Goal: Task Accomplishment & Management: Manage account settings

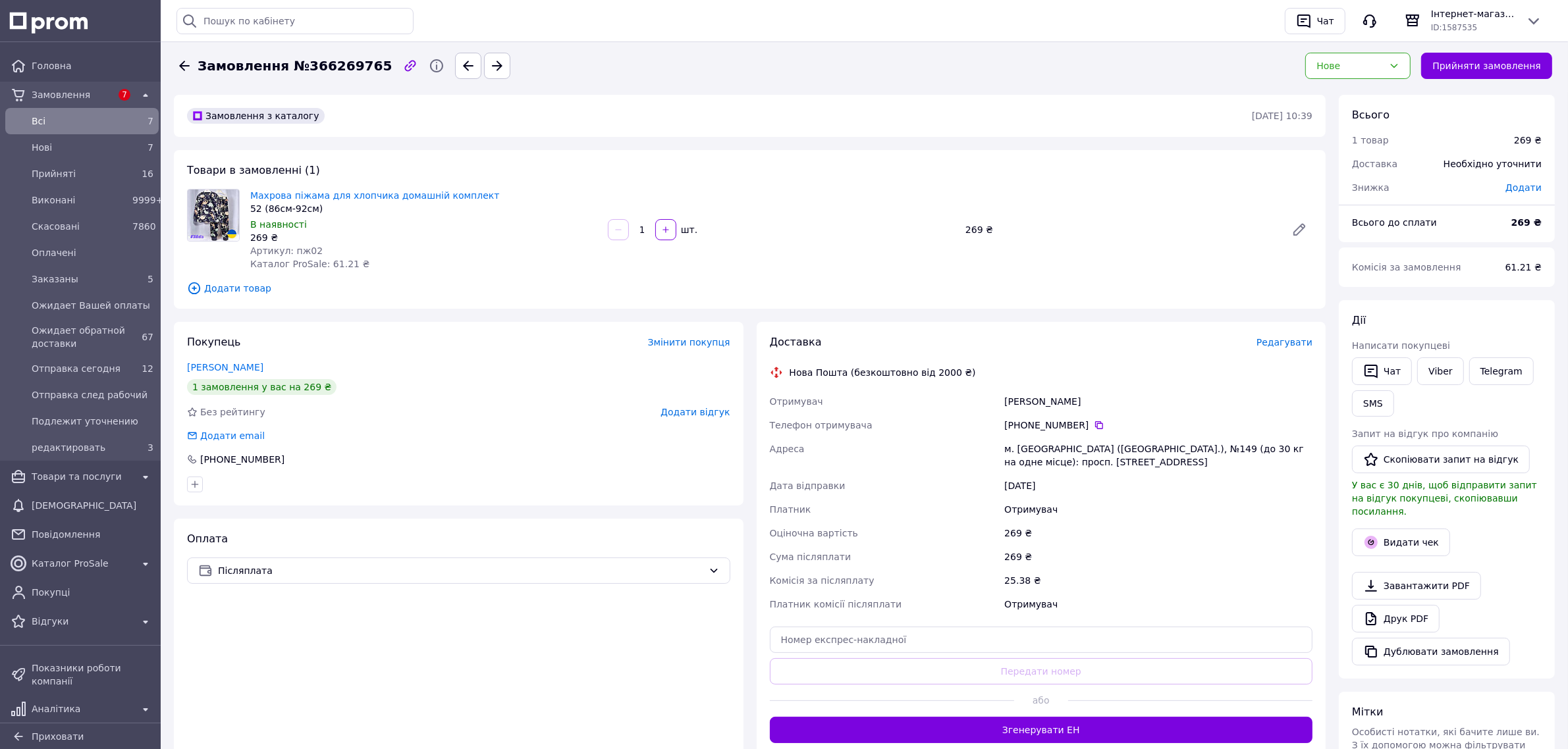
click at [116, 127] on span "Всi" at bounding box center [79, 121] width 95 height 13
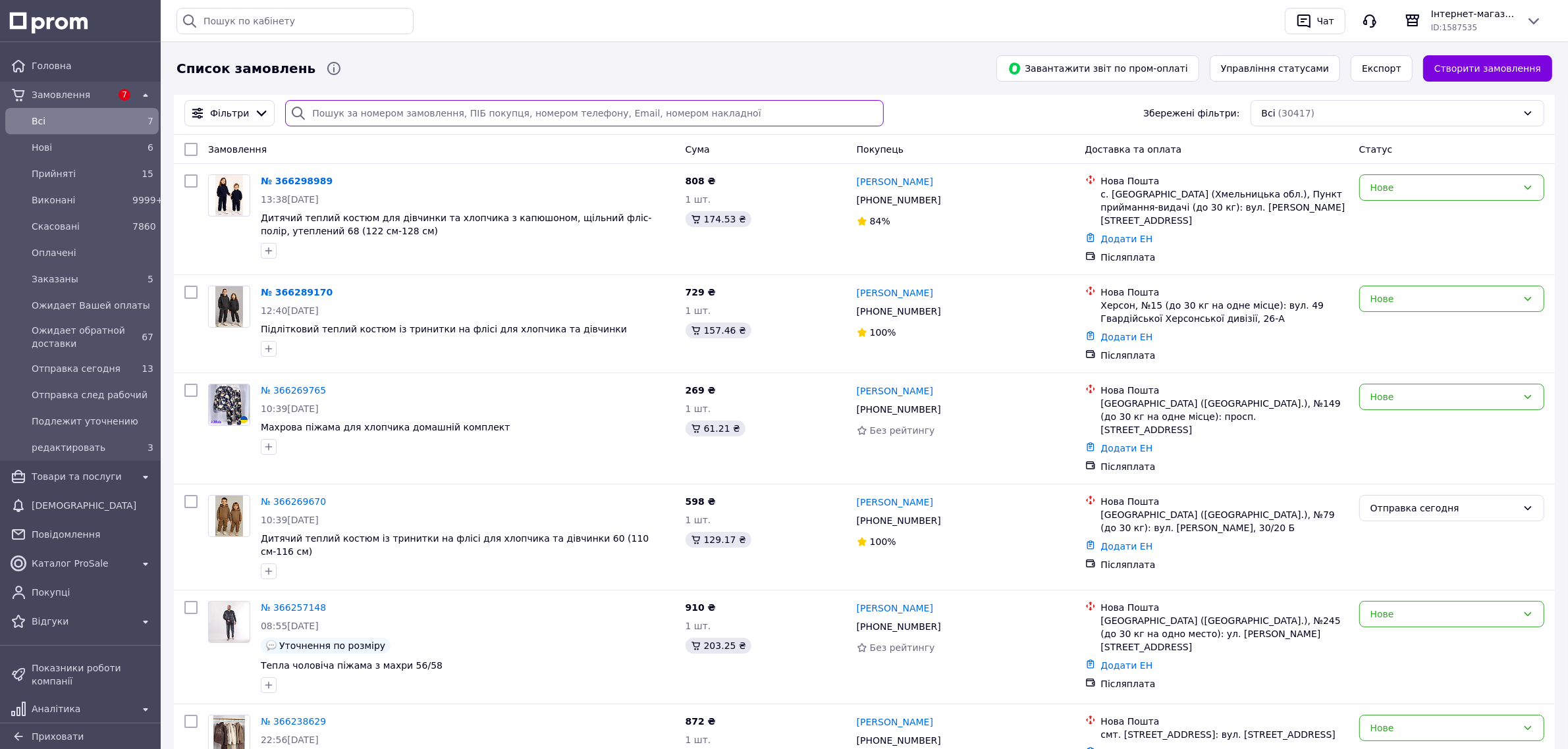
click at [325, 110] on input "search" at bounding box center [585, 113] width 598 height 26
paste input "[PHONE_NUMBER]"
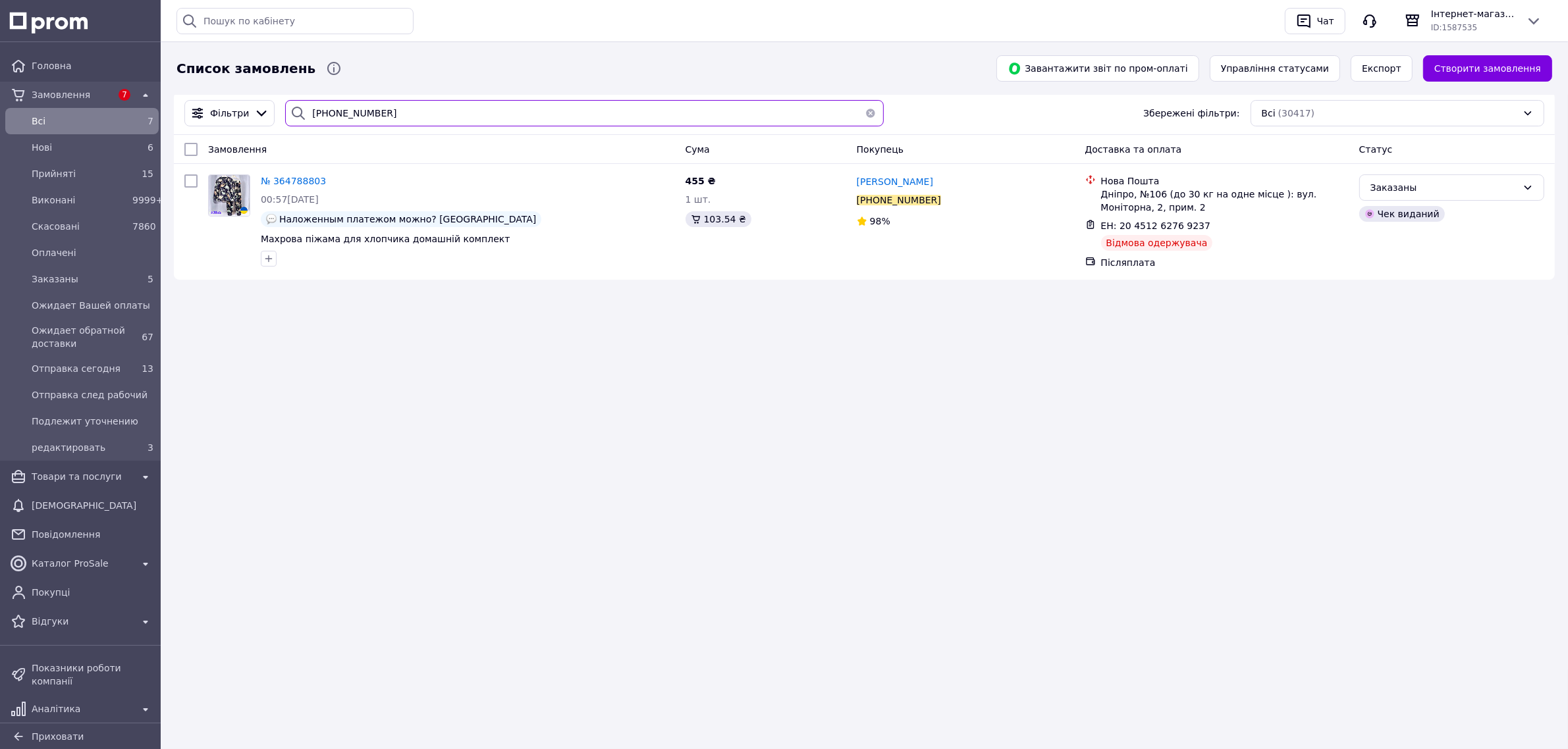
type input "[PHONE_NUMBER]"
click at [70, 152] on span "Нові" at bounding box center [79, 148] width 95 height 13
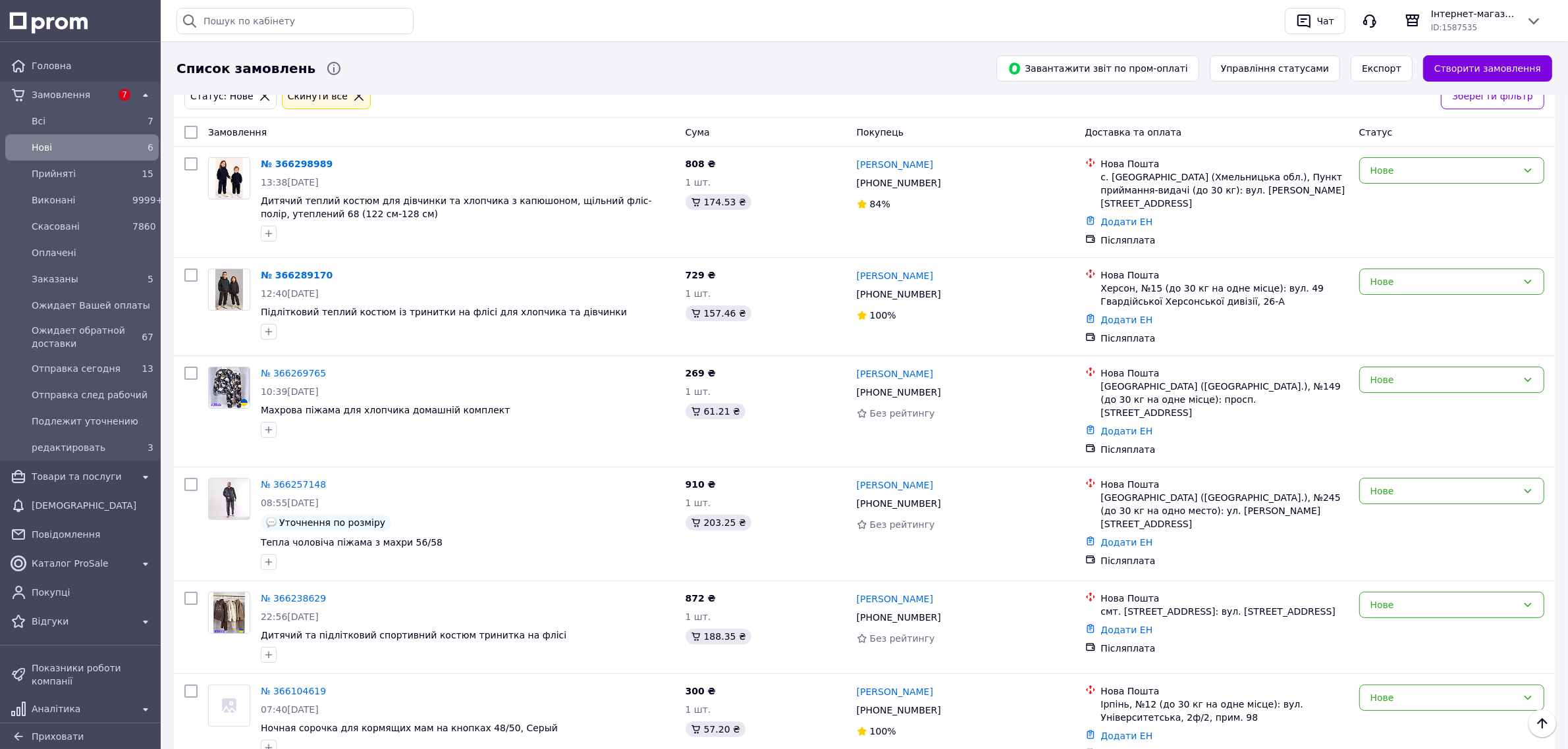
scroll to position [22, 0]
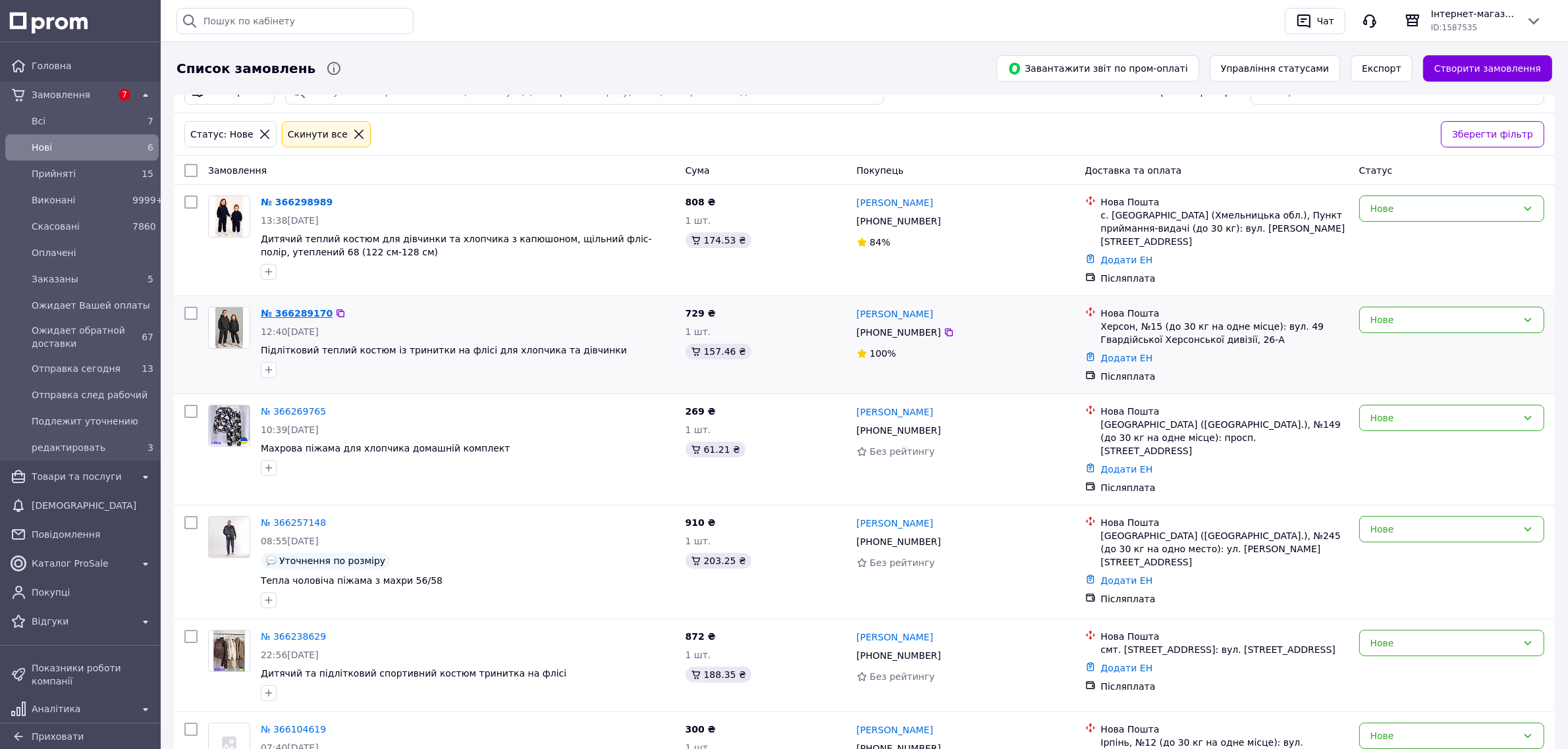
click at [284, 308] on link "№ 366289170" at bounding box center [297, 313] width 72 height 11
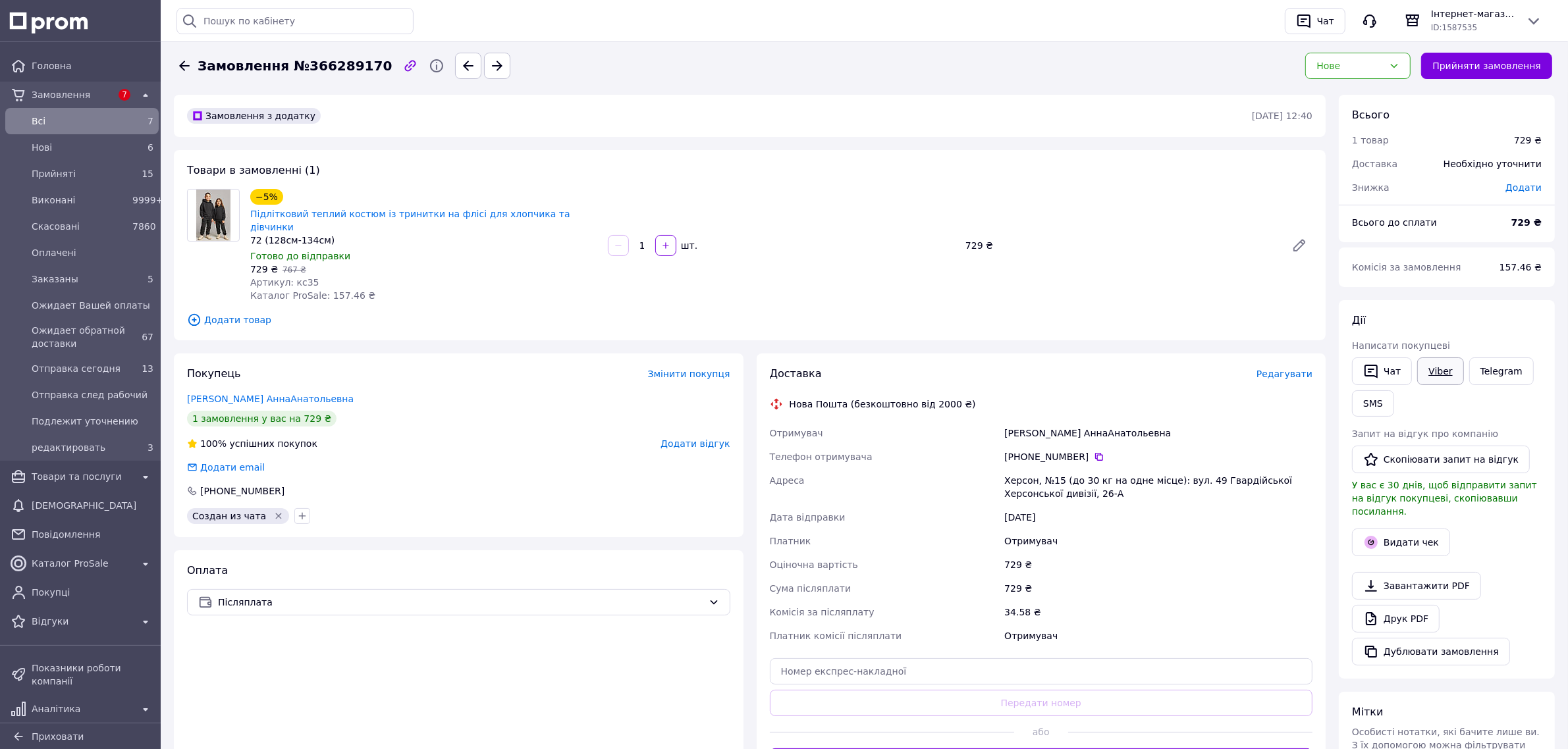
click at [1424, 368] on link "Viber" at bounding box center [1440, 372] width 46 height 28
click at [110, 152] on span "Нові" at bounding box center [79, 148] width 95 height 13
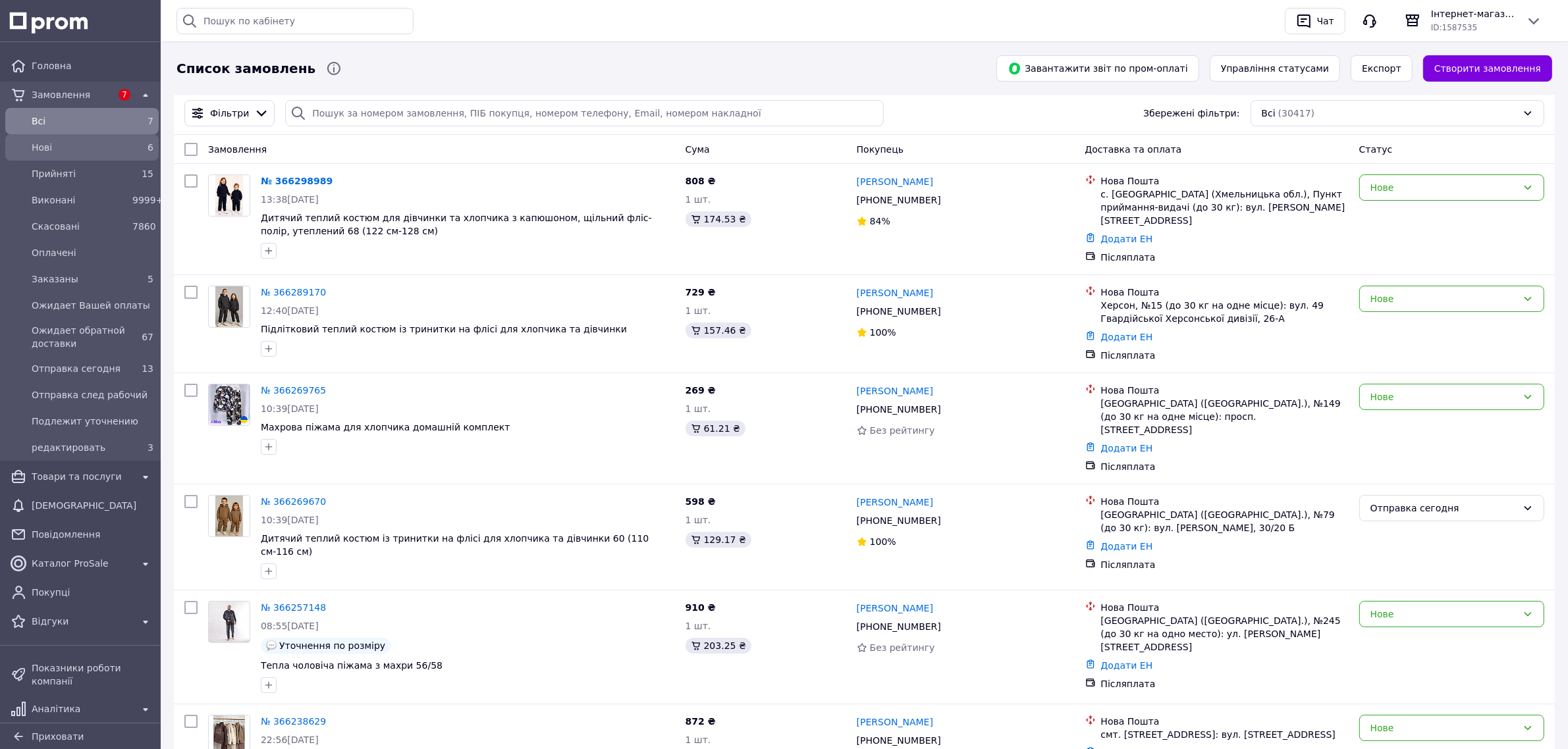
click at [110, 152] on span "Нові" at bounding box center [79, 148] width 95 height 13
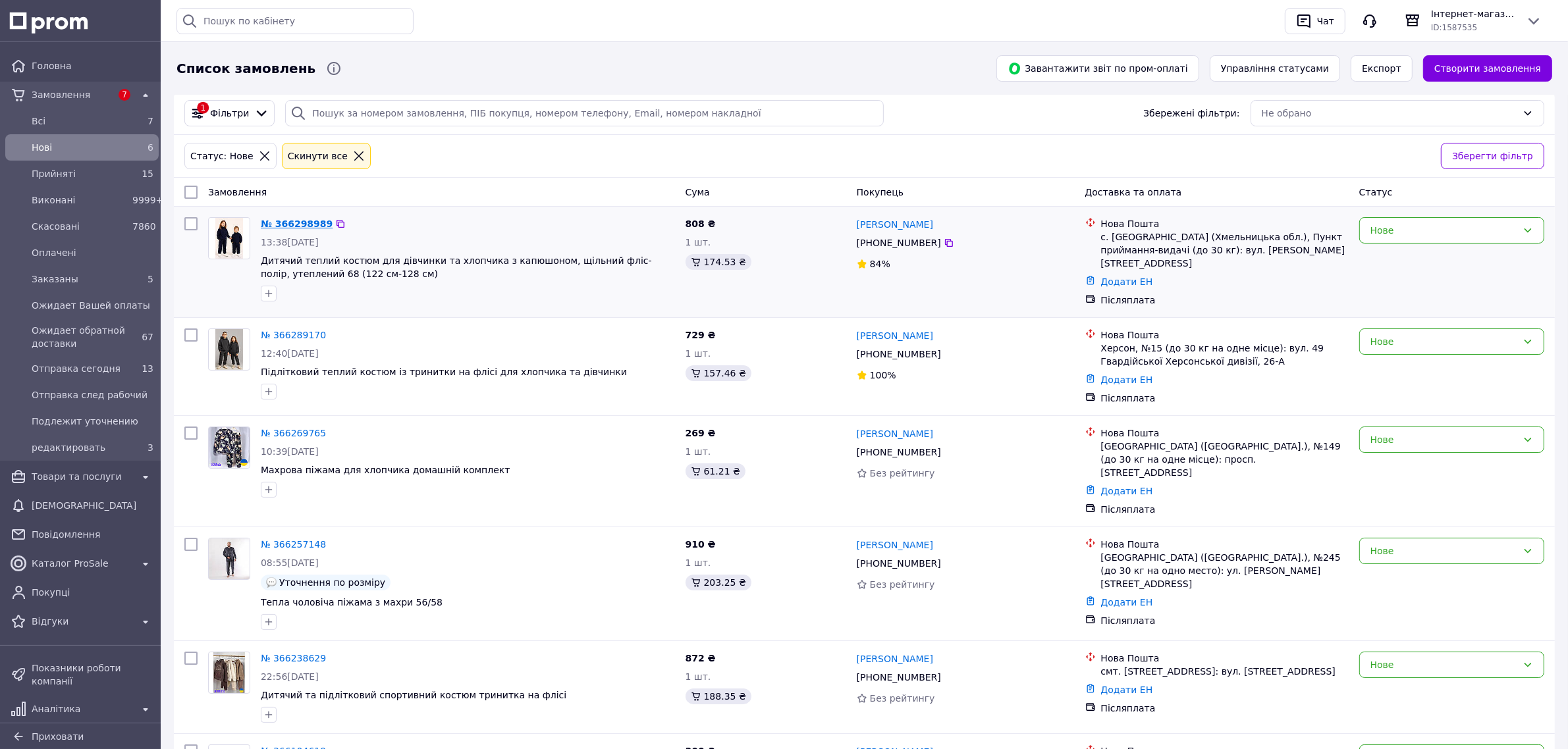
click at [290, 222] on link "№ 366298989" at bounding box center [297, 223] width 72 height 11
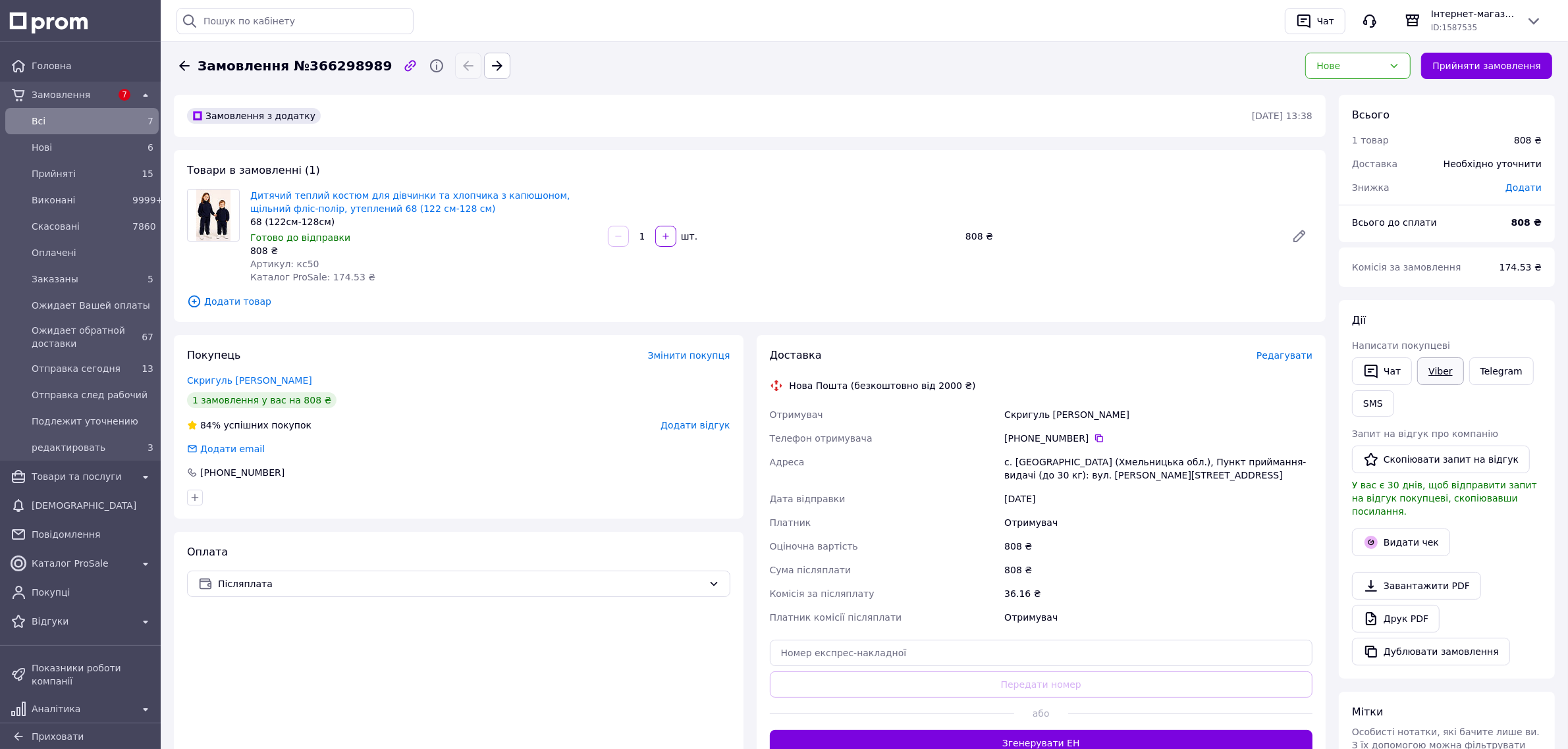
click at [1430, 370] on link "Viber" at bounding box center [1440, 372] width 46 height 28
click at [1490, 366] on link "Telegram" at bounding box center [1501, 372] width 64 height 28
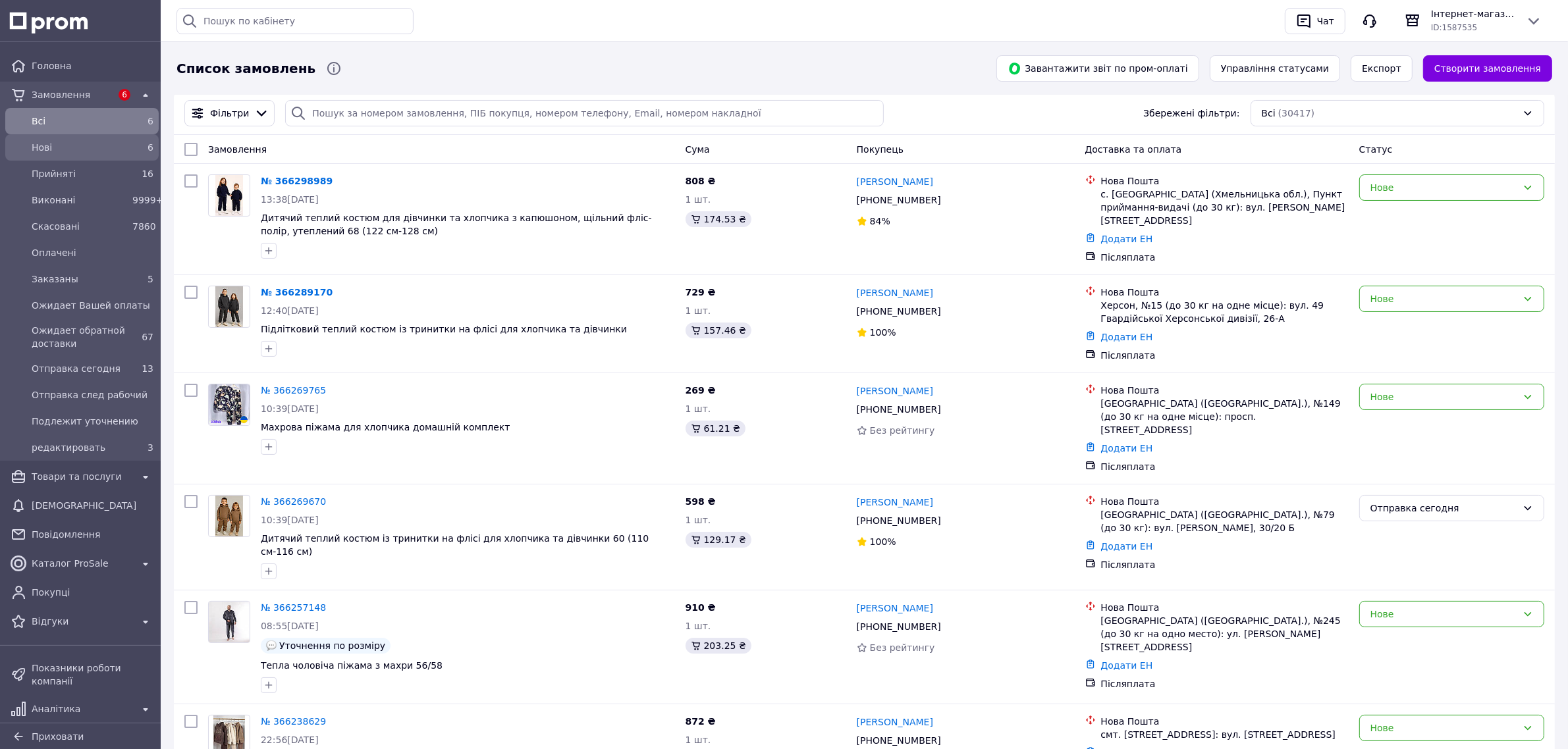
click at [111, 155] on div "Нові" at bounding box center [80, 148] width 101 height 19
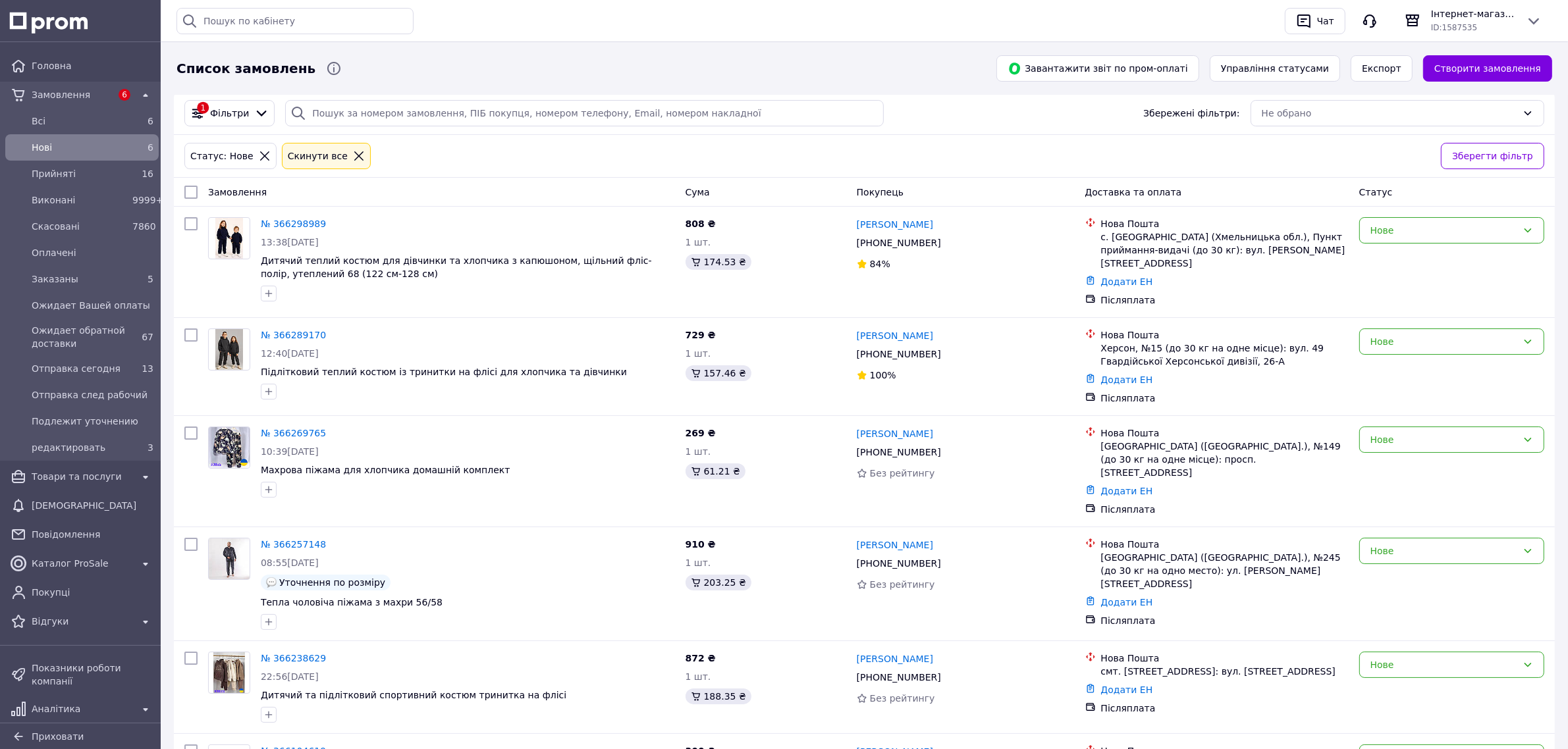
click at [45, 152] on span "Нові" at bounding box center [79, 148] width 95 height 13
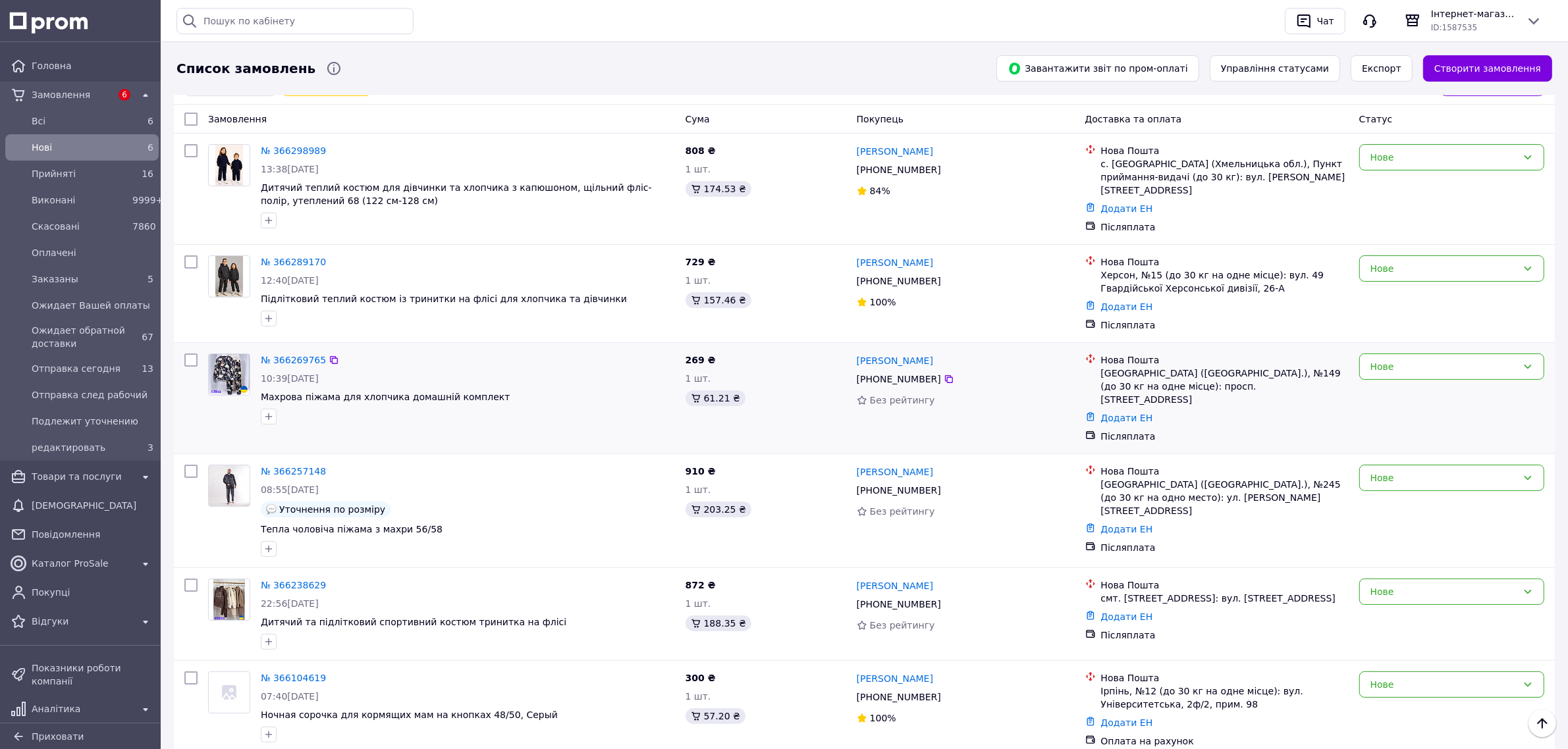
scroll to position [82, 0]
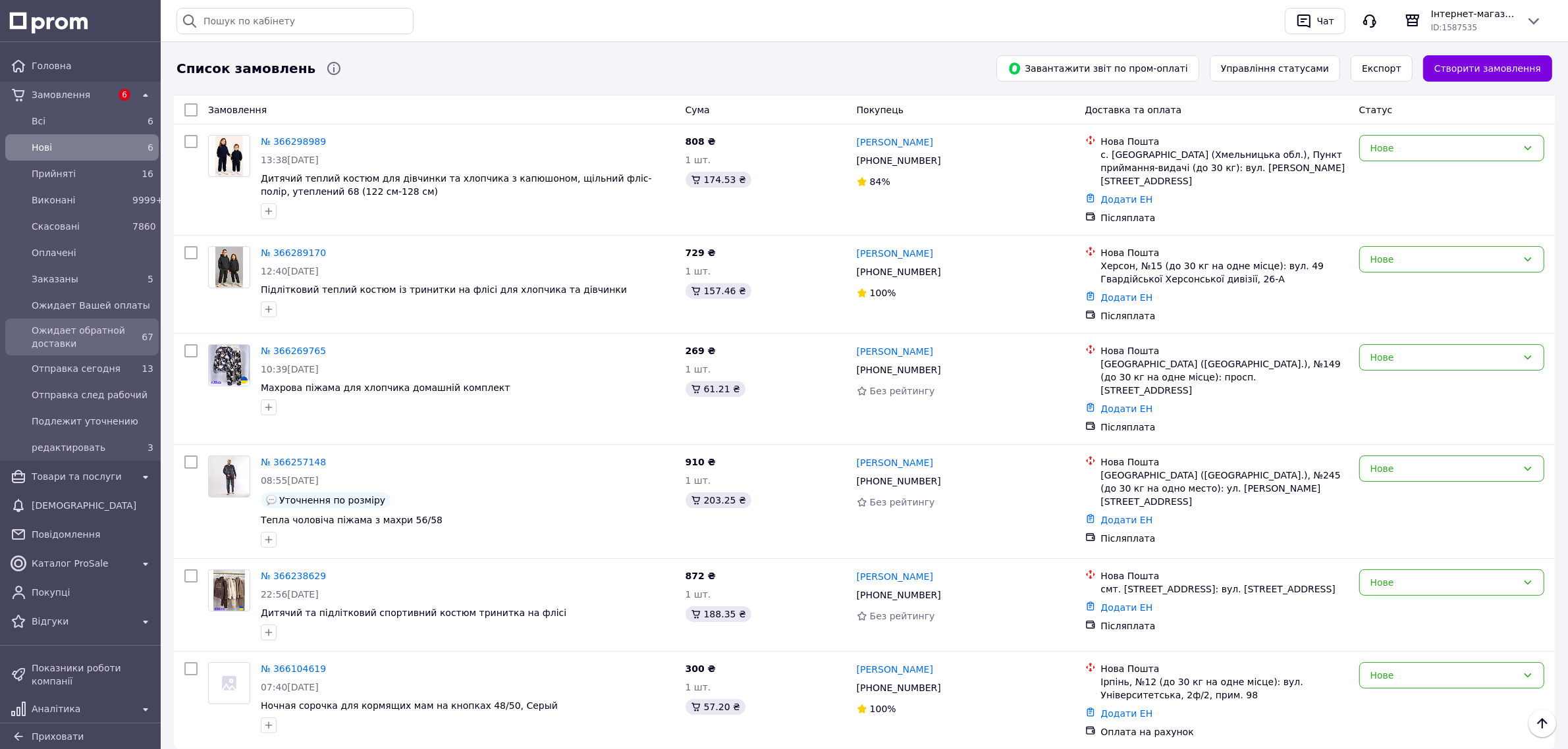
click at [84, 333] on span "Ожидает обратной доставки" at bounding box center [79, 337] width 95 height 26
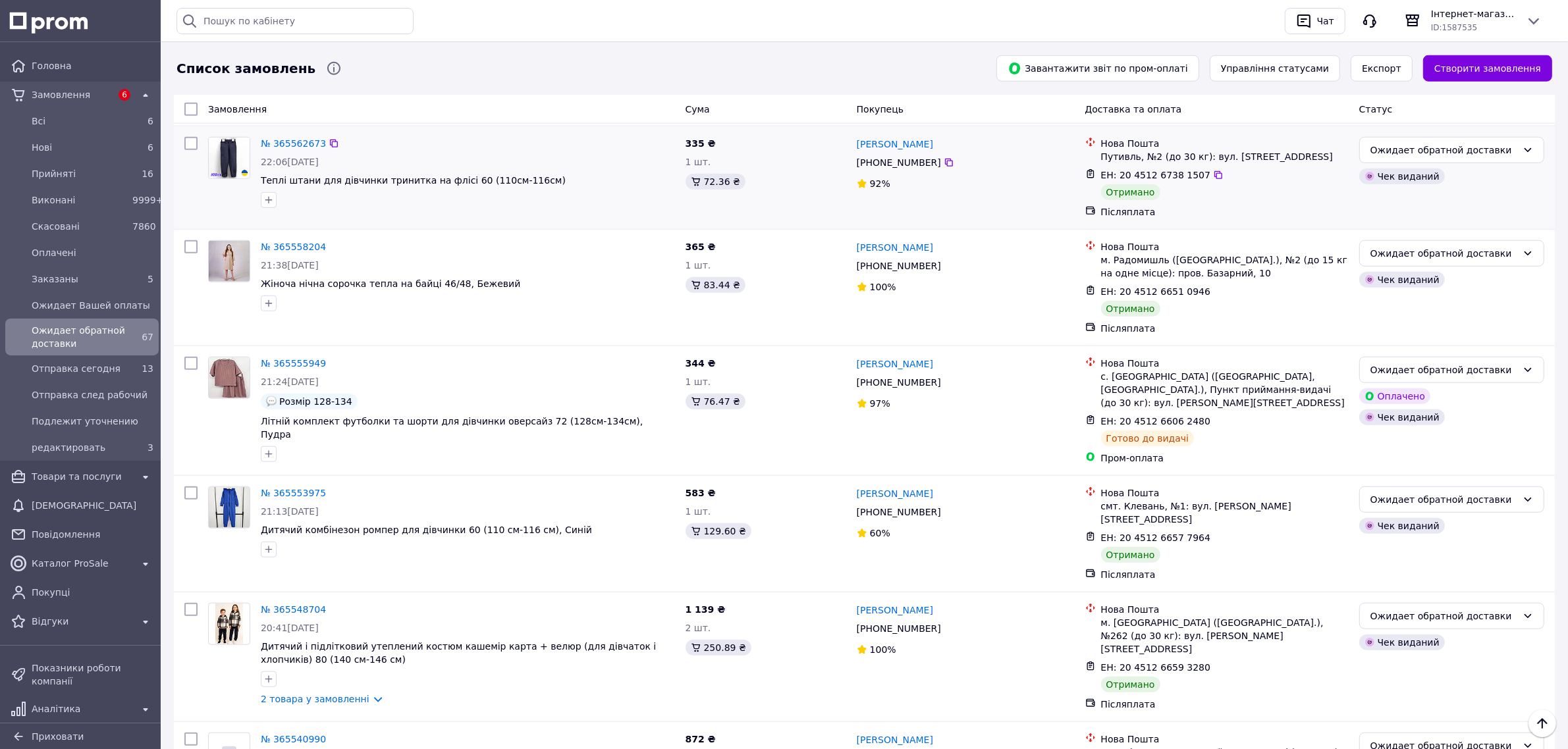
scroll to position [1310, 0]
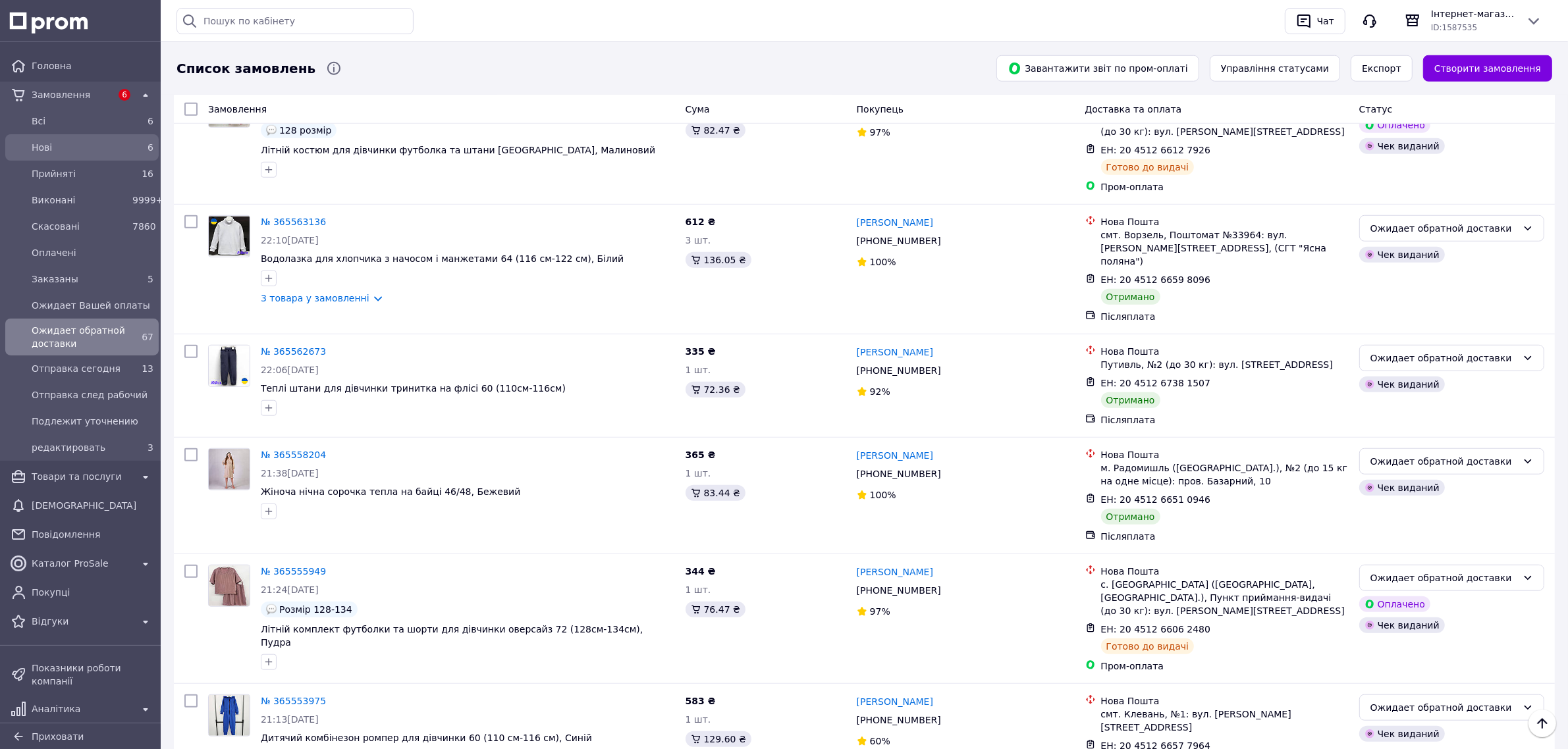
click at [60, 155] on div "Нові" at bounding box center [80, 148] width 101 height 19
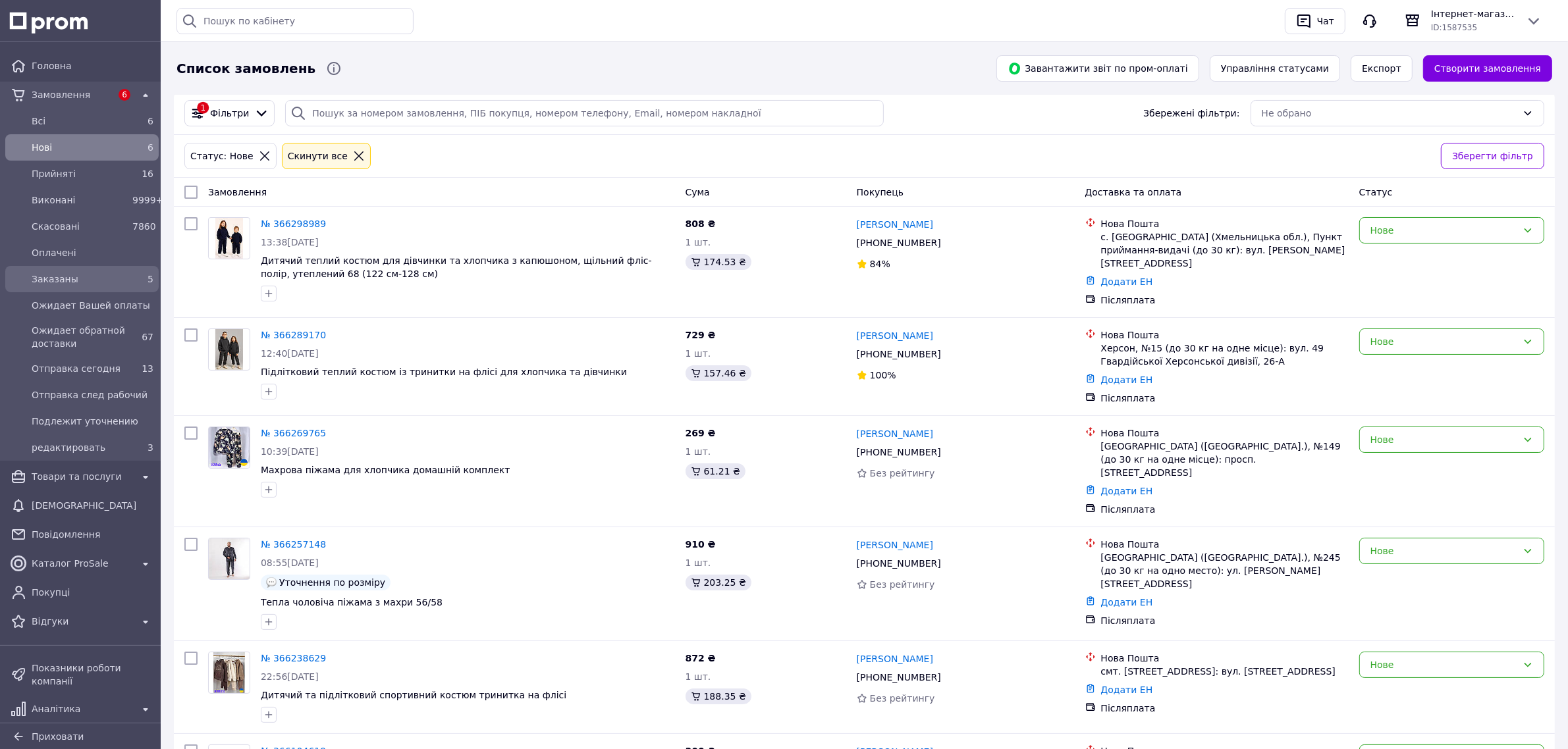
click at [99, 283] on span "Заказаны" at bounding box center [79, 279] width 95 height 13
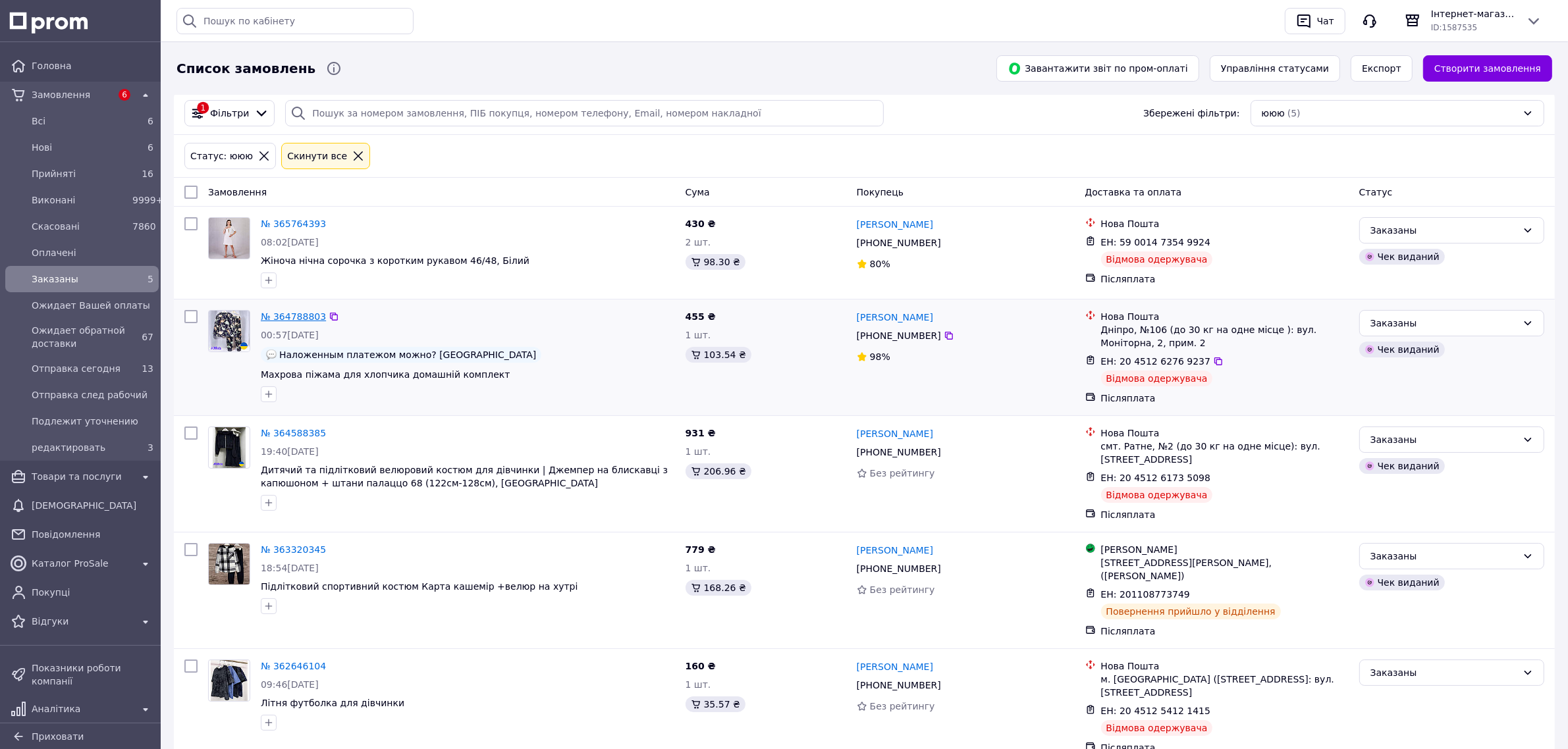
click at [294, 314] on link "№ 364788803" at bounding box center [294, 316] width 65 height 11
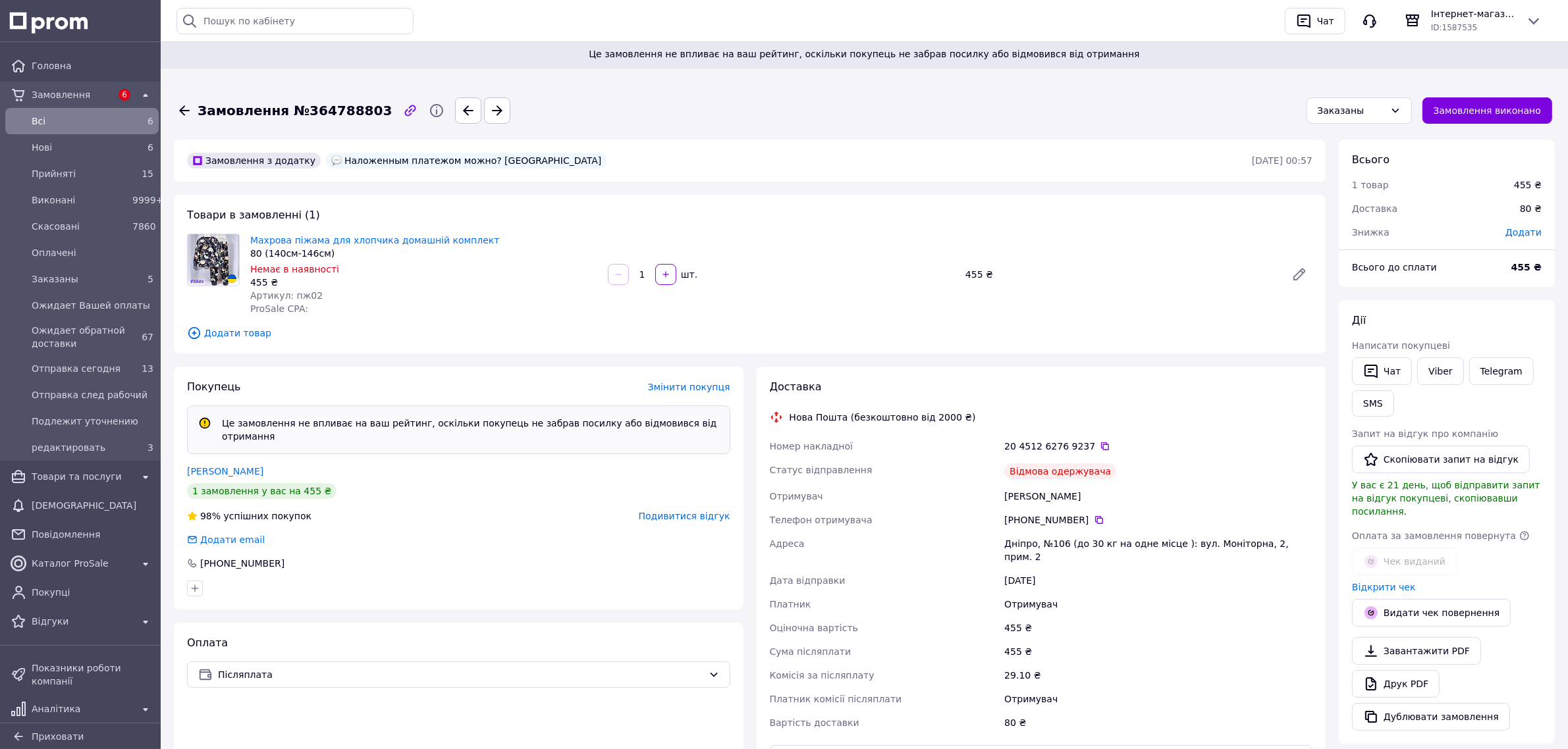
scroll to position [37, 0]
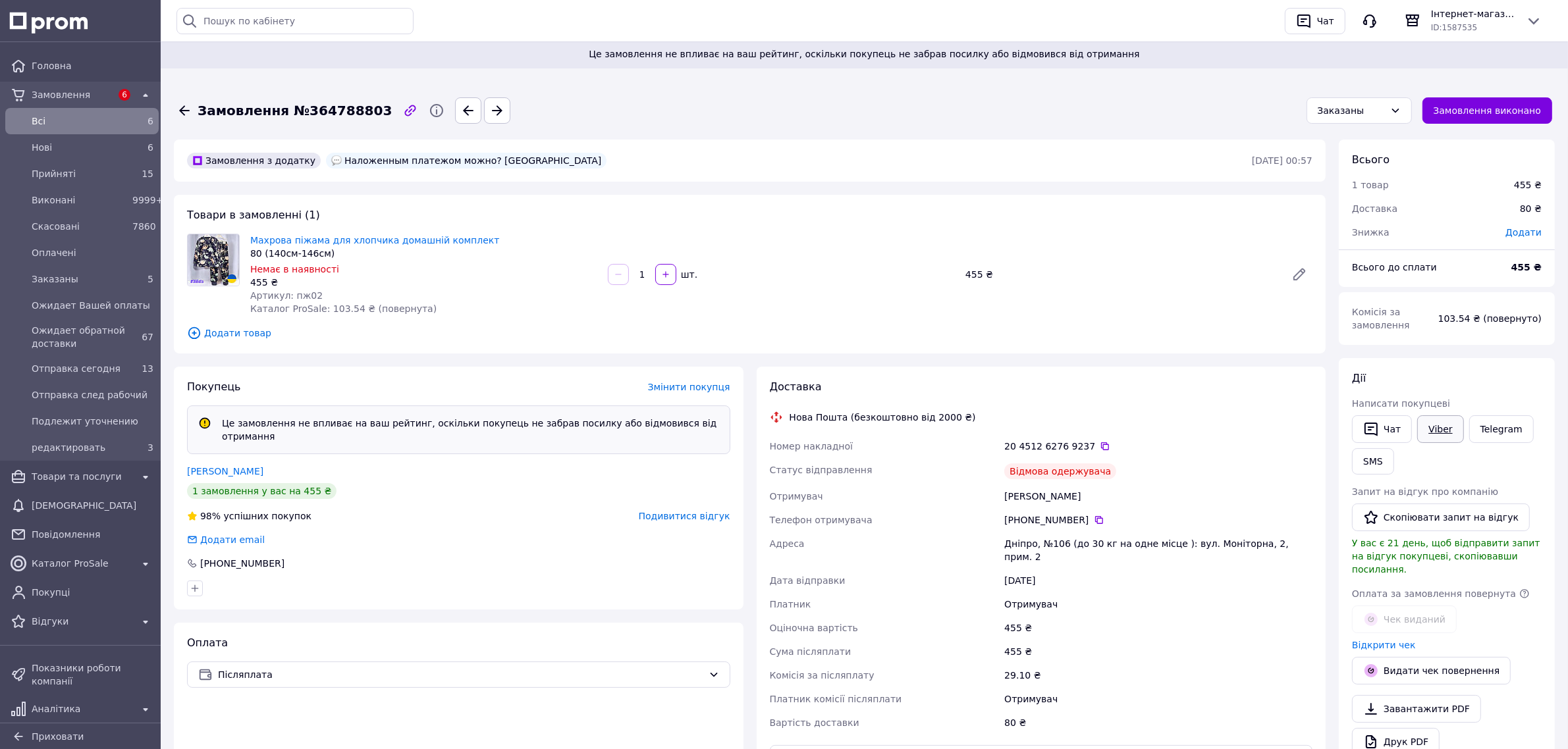
click at [1436, 428] on link "Viber" at bounding box center [1440, 430] width 46 height 28
click at [53, 145] on span "Нові" at bounding box center [79, 148] width 95 height 13
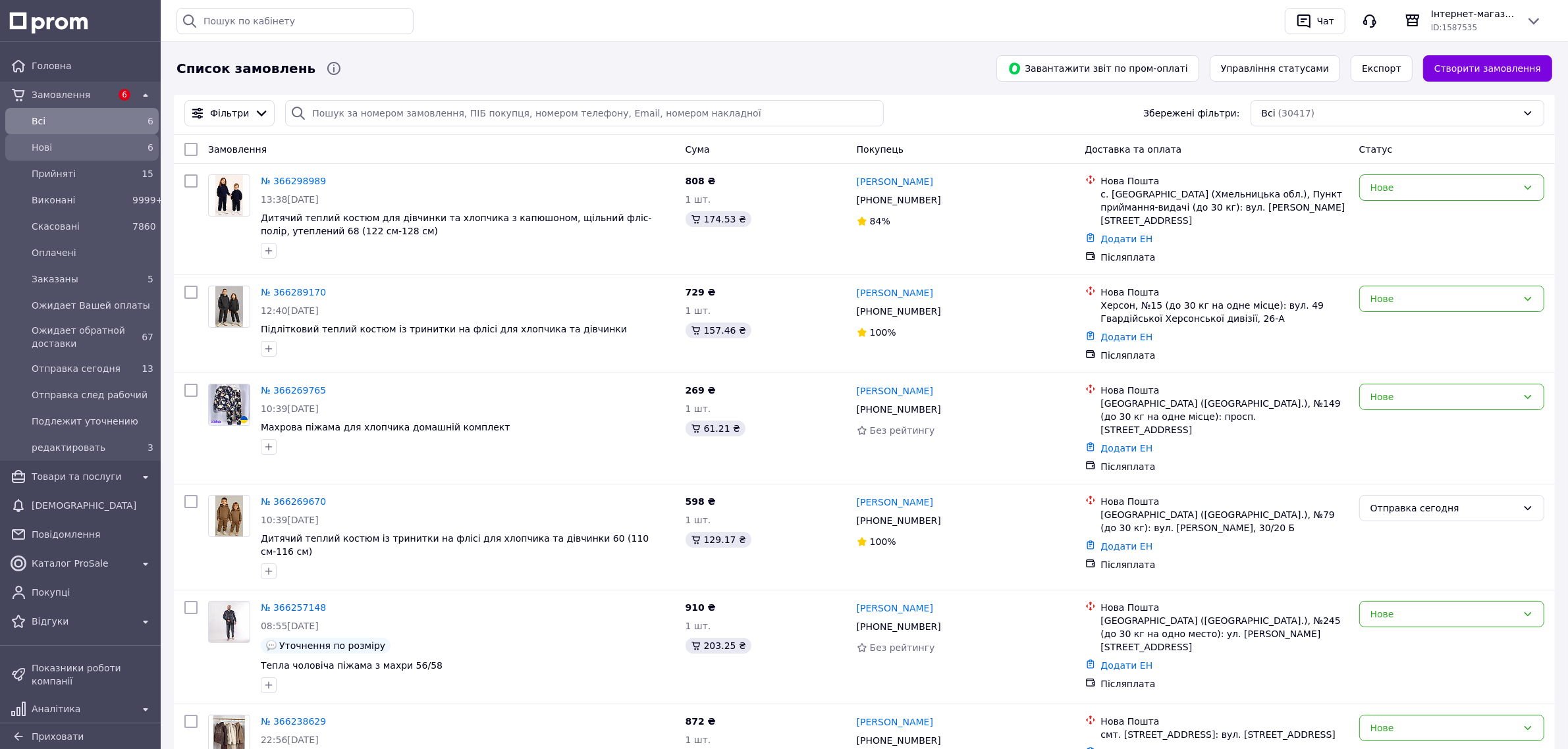
click at [130, 149] on div "6" at bounding box center [143, 148] width 26 height 19
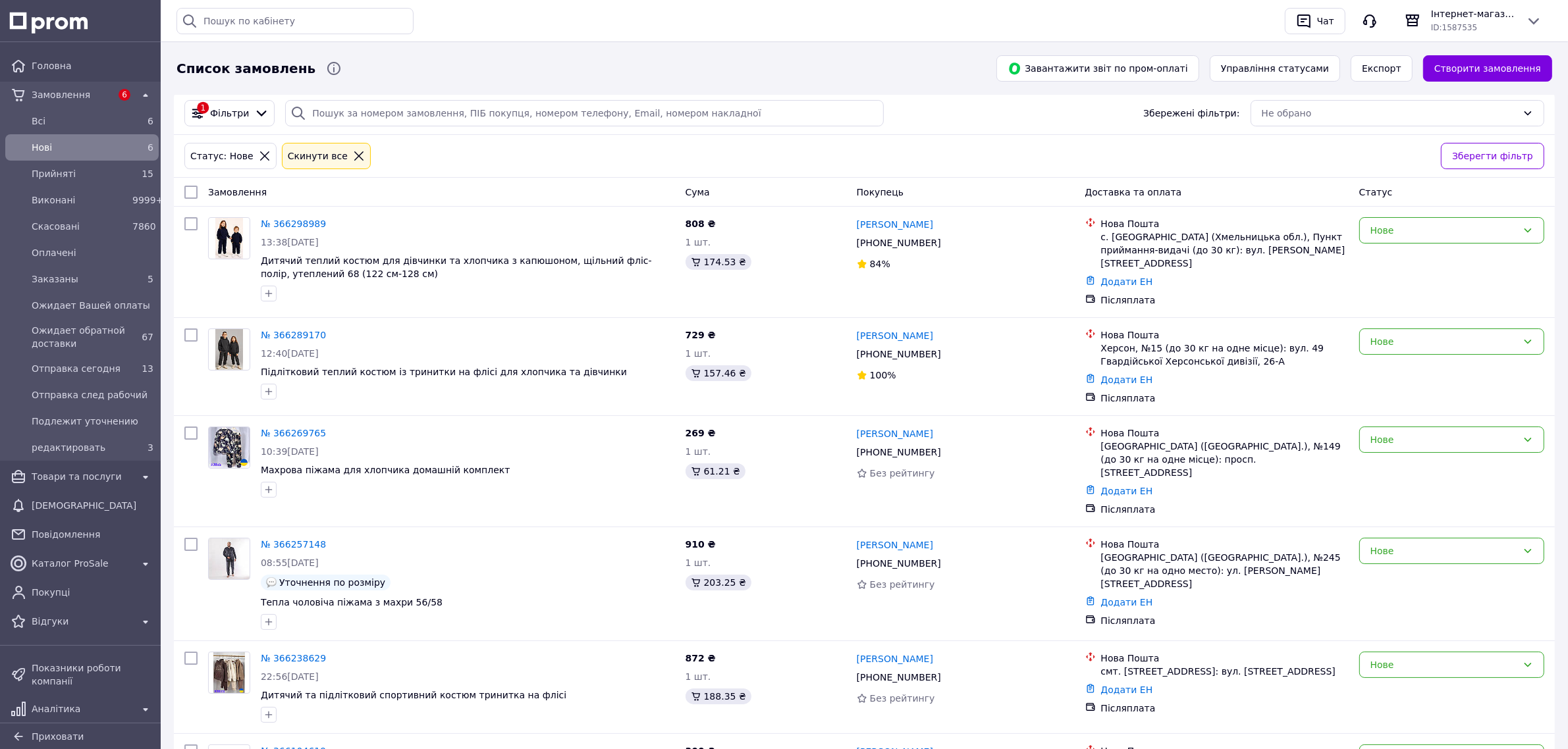
click at [130, 149] on div "6" at bounding box center [143, 148] width 26 height 19
click at [56, 156] on div "Нові 6" at bounding box center [82, 148] width 148 height 21
click at [379, 186] on div "Замовлення" at bounding box center [442, 192] width 478 height 24
click at [69, 176] on span "Прийняті" at bounding box center [79, 174] width 95 height 13
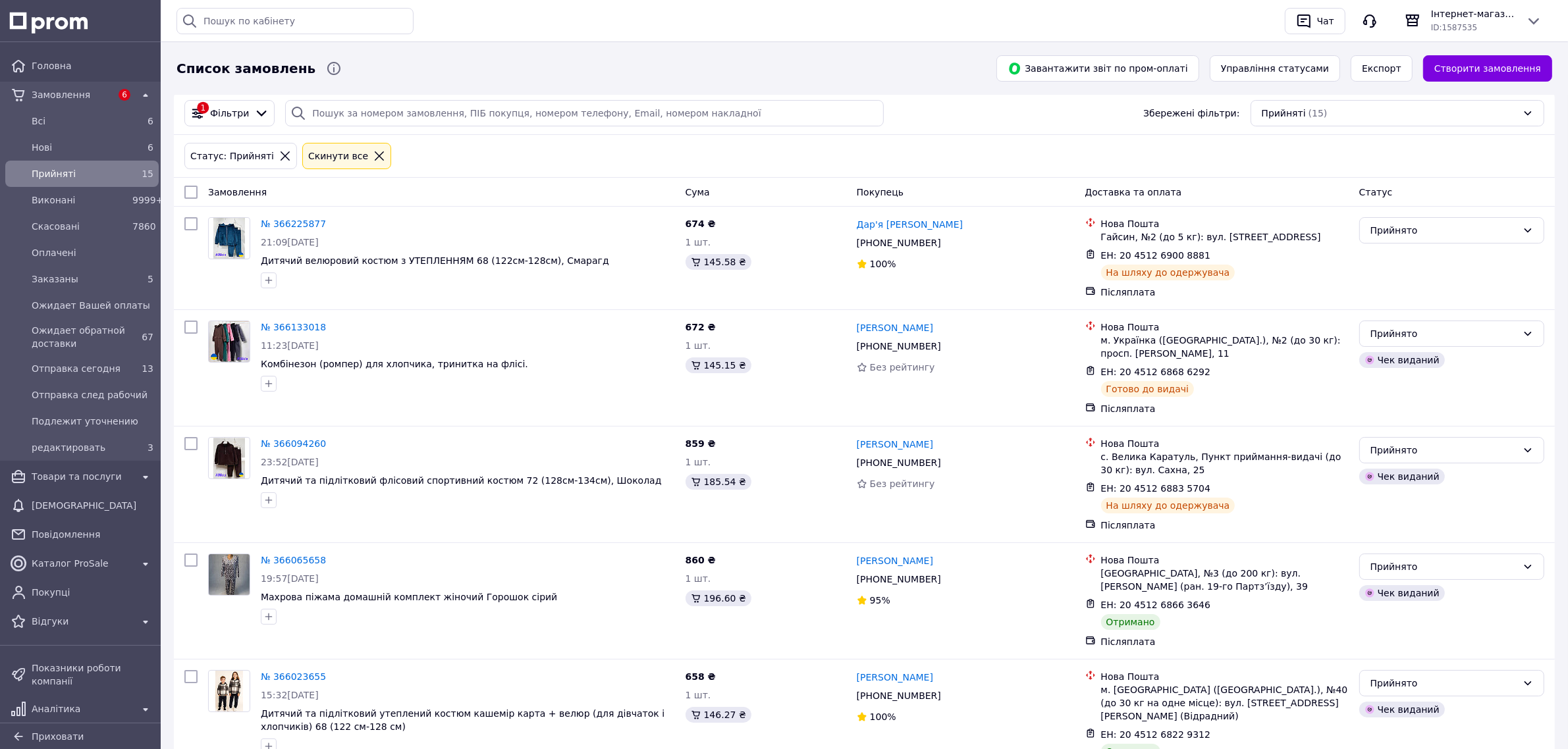
click at [112, 172] on span "Прийняті" at bounding box center [79, 174] width 95 height 13
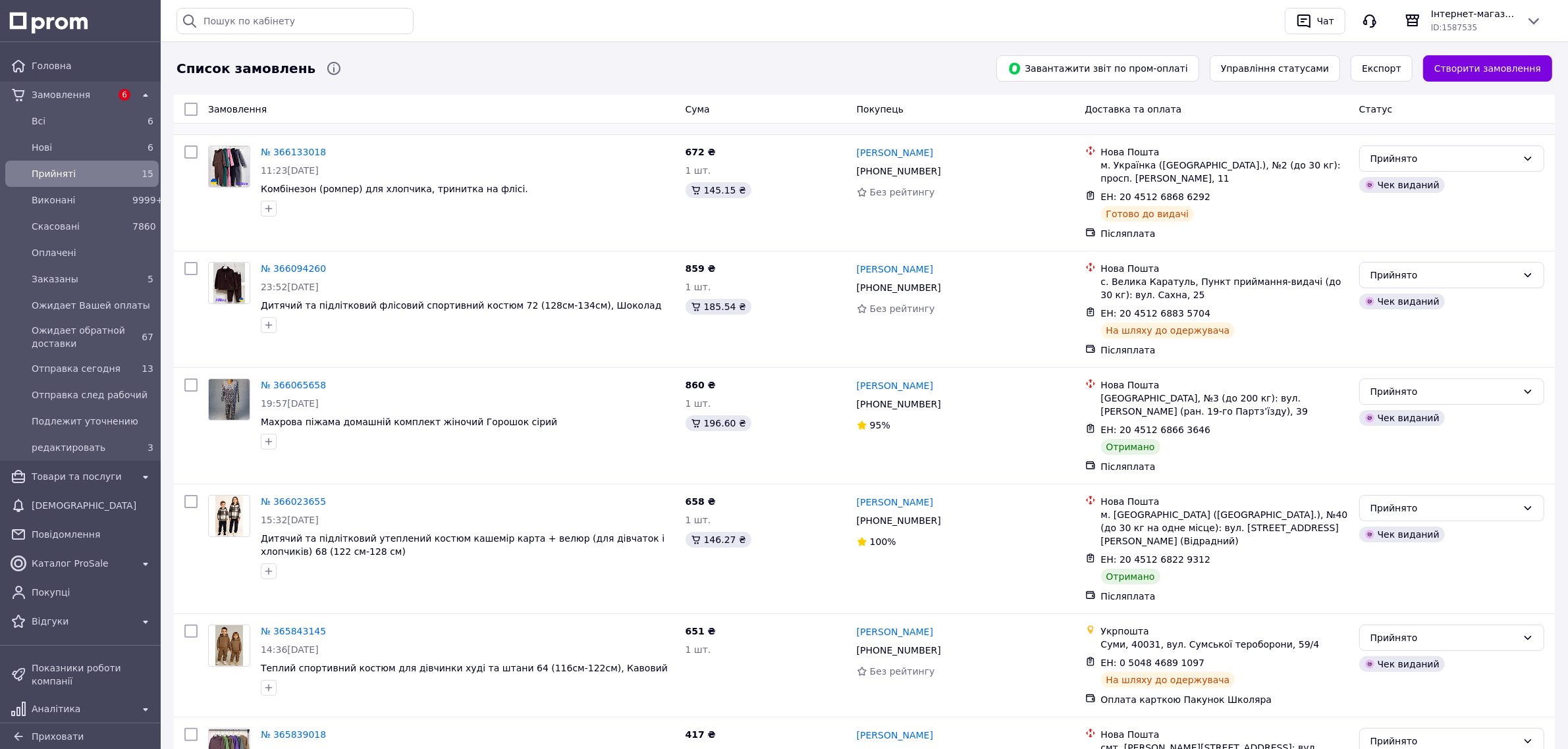
scroll to position [247, 0]
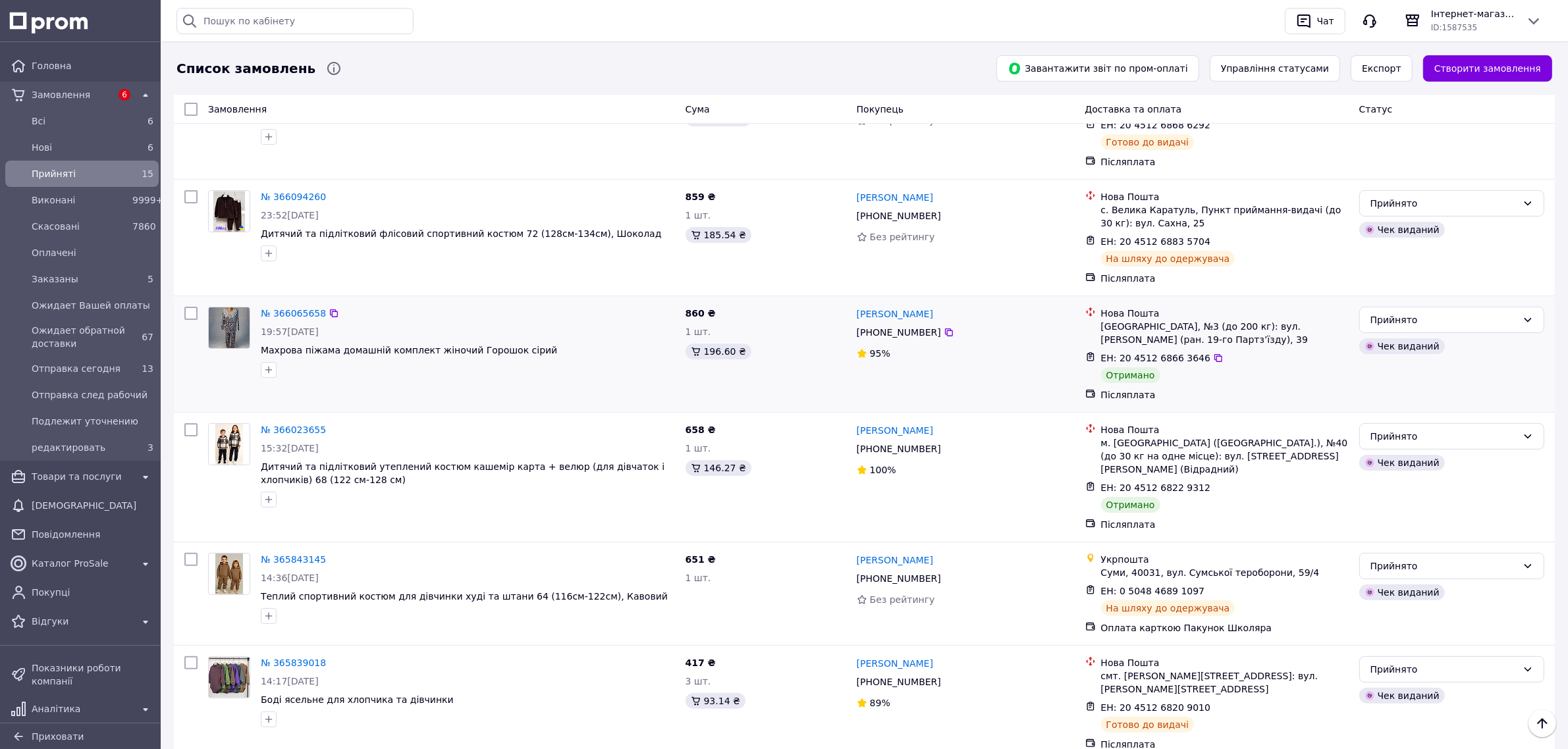
click at [192, 316] on input "checkbox" at bounding box center [191, 313] width 13 height 13
checkbox input "true"
click at [188, 430] on input "checkbox" at bounding box center [191, 430] width 13 height 13
checkbox input "true"
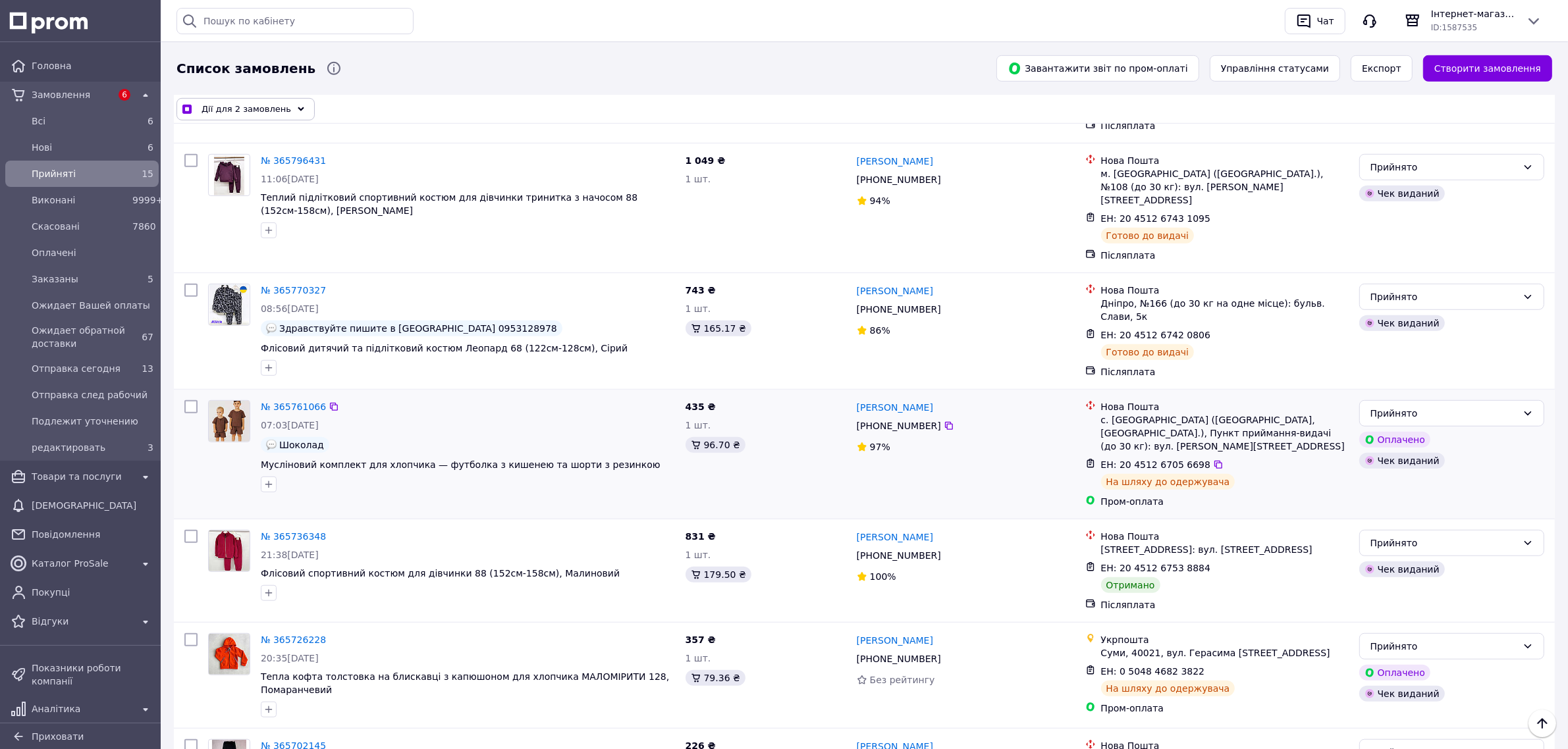
scroll to position [988, 0]
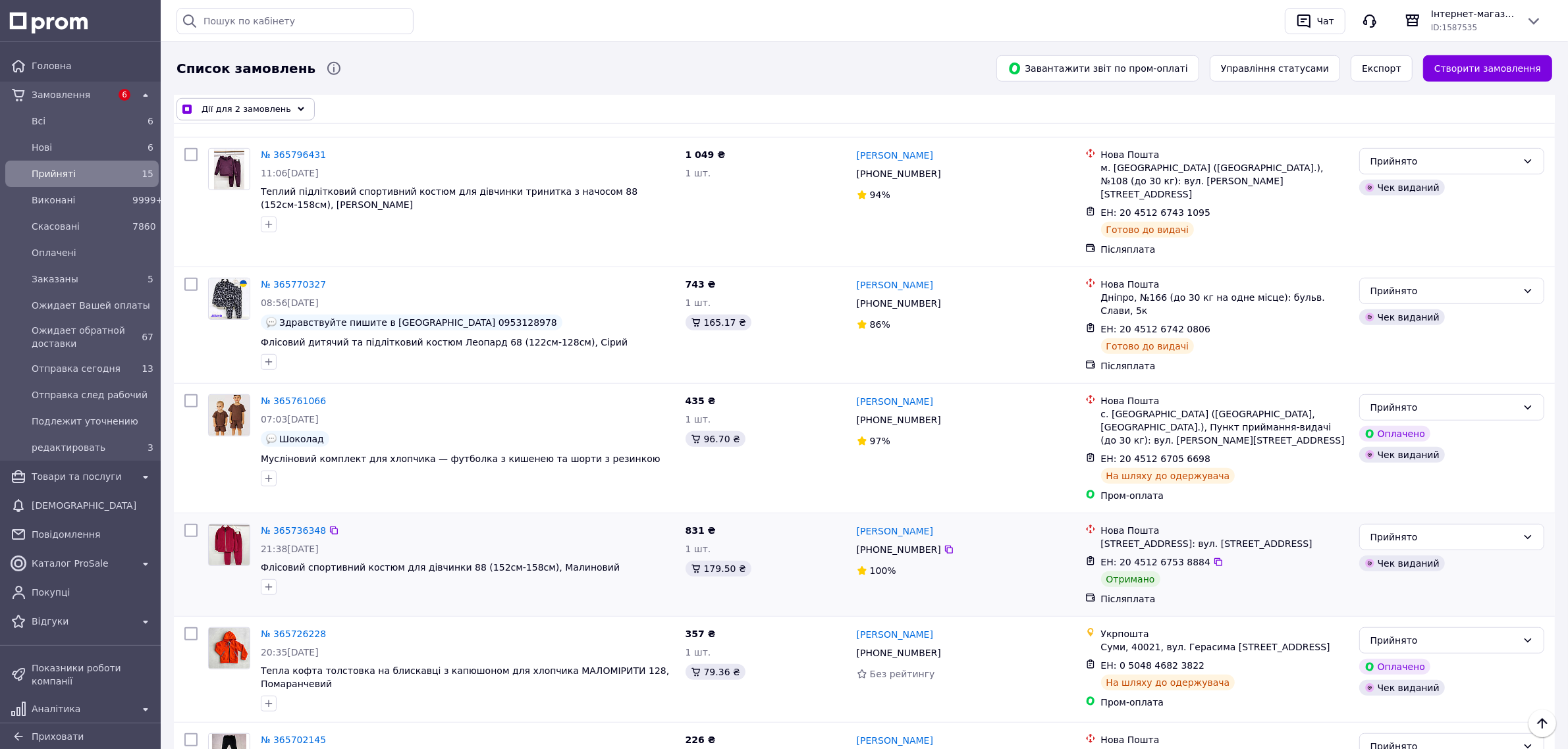
click at [188, 524] on input "checkbox" at bounding box center [191, 531] width 13 height 13
checkbox input "true"
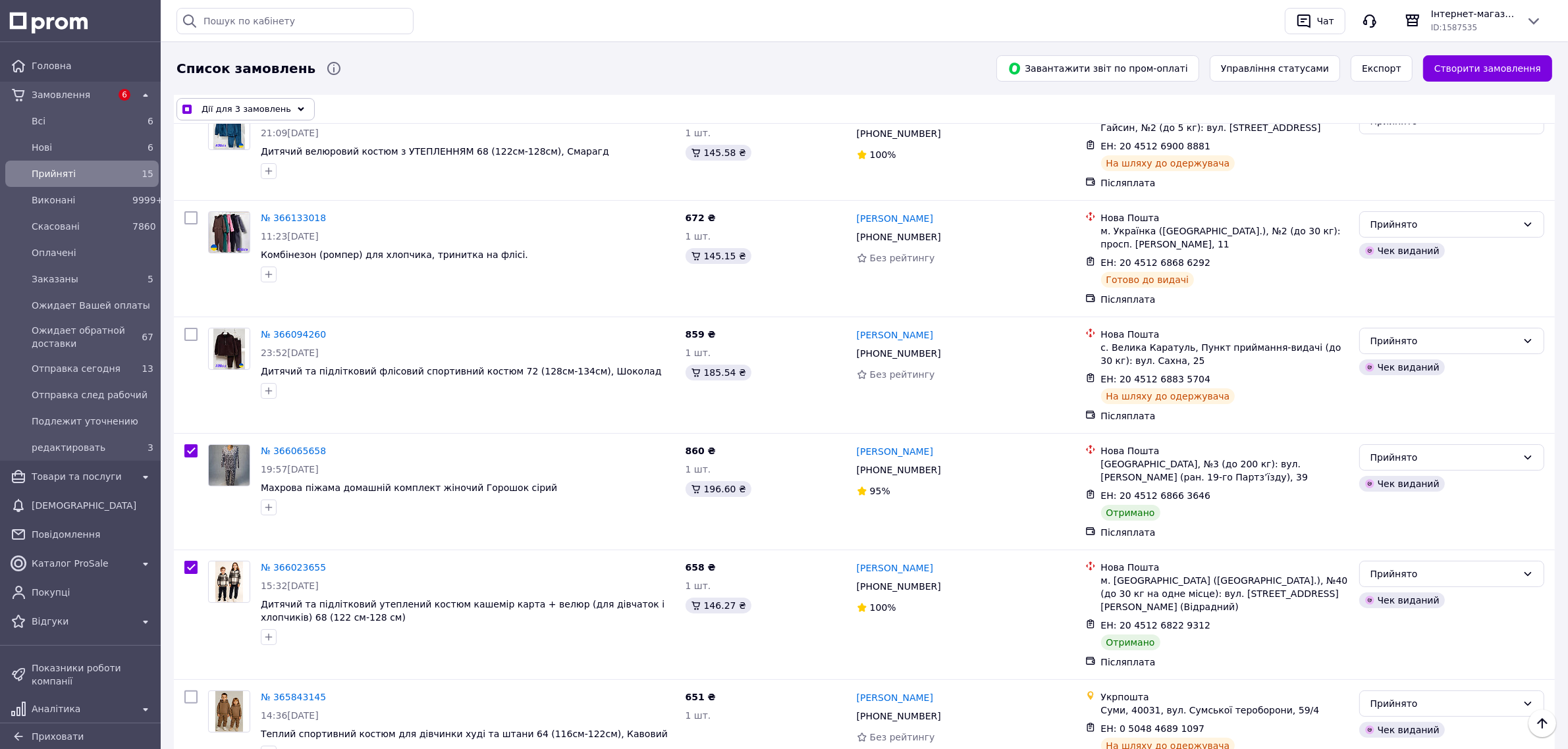
scroll to position [0, 0]
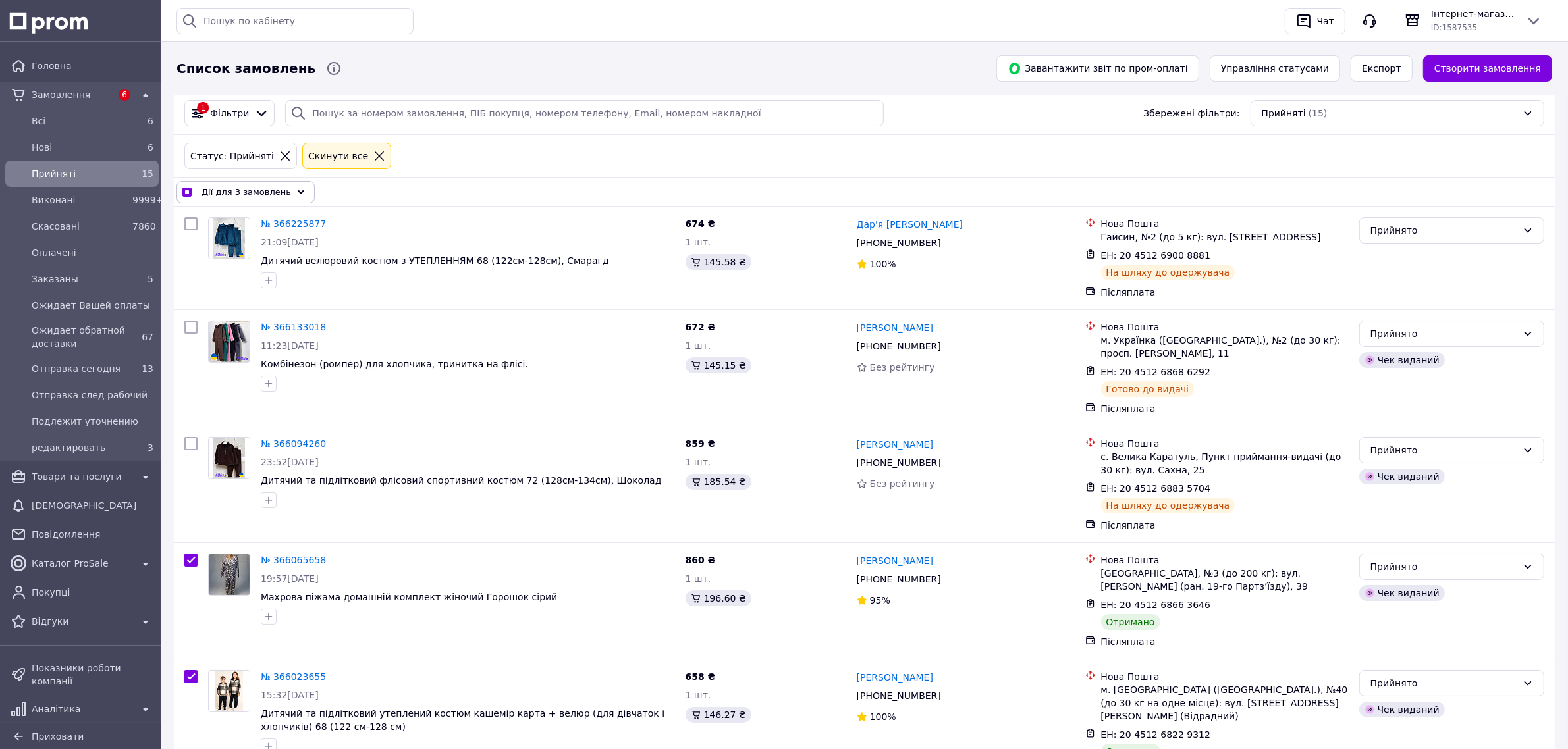
click at [252, 184] on div "Дії для 3 замовлень" at bounding box center [245, 192] width 139 height 22
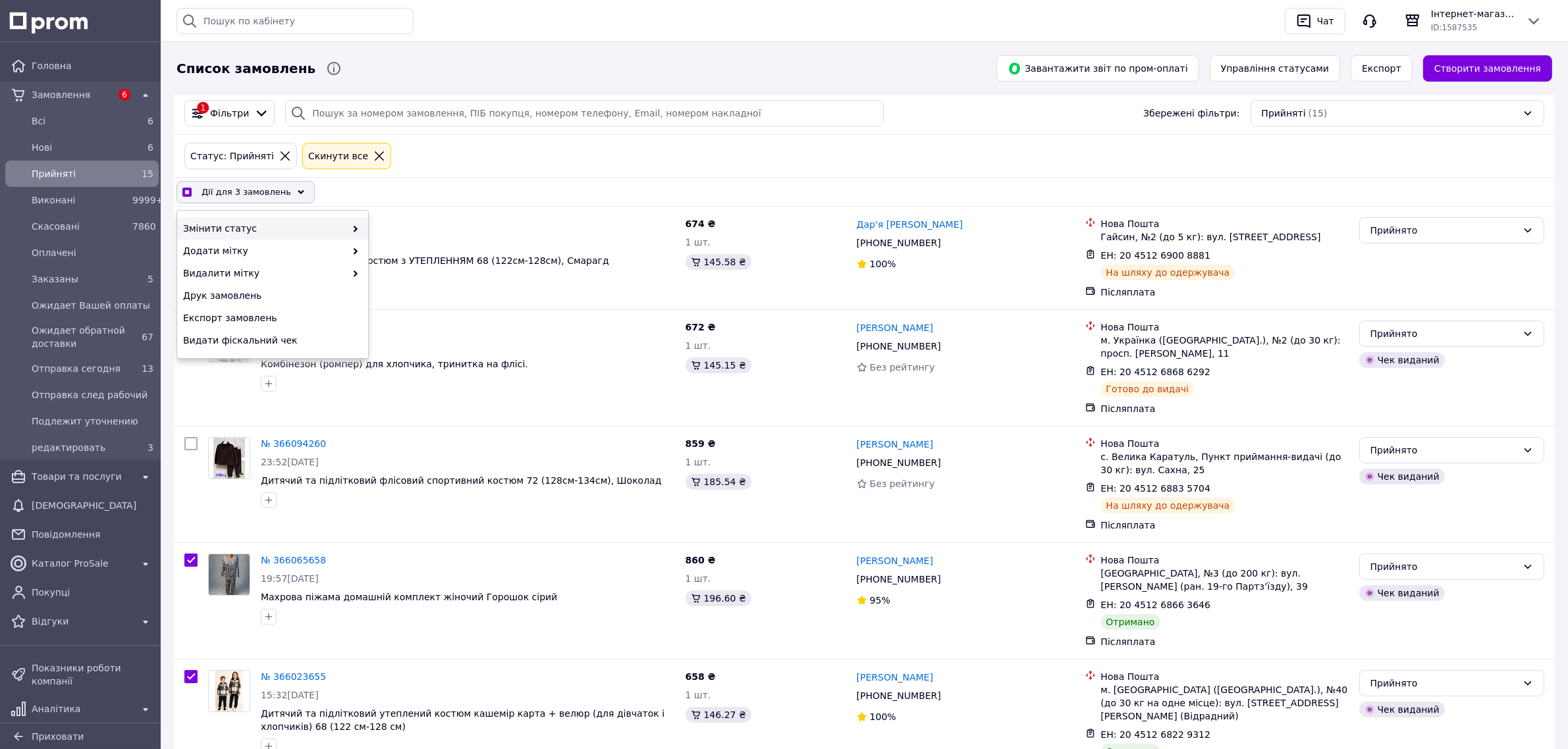
click at [359, 229] on icon at bounding box center [356, 229] width 7 height 7
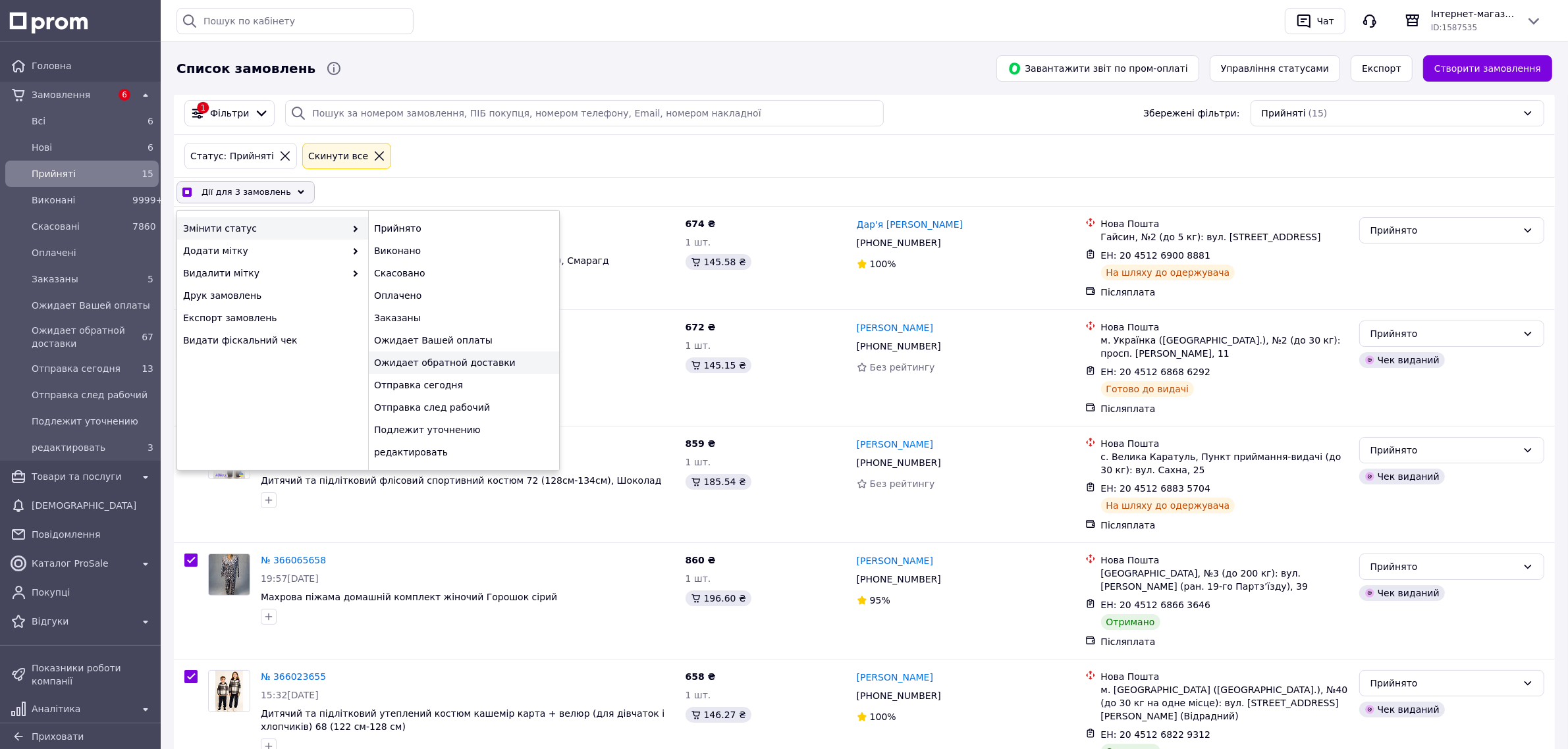
checkbox input "true"
click at [435, 370] on div "Ожидает обратной доставки" at bounding box center [463, 362] width 191 height 22
checkbox input "false"
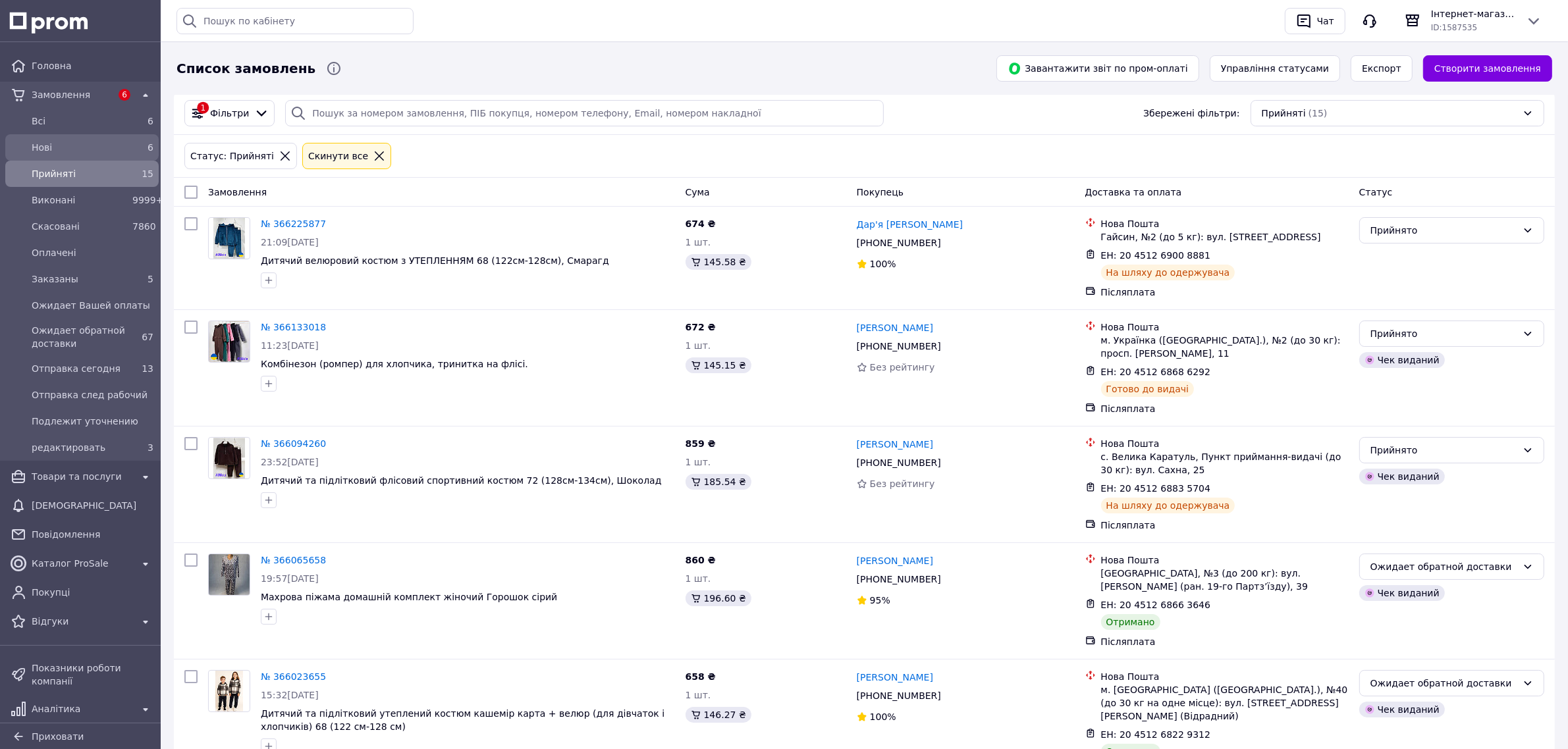
click at [46, 153] on span "Нові" at bounding box center [79, 148] width 95 height 13
